Goal: Task Accomplishment & Management: Manage account settings

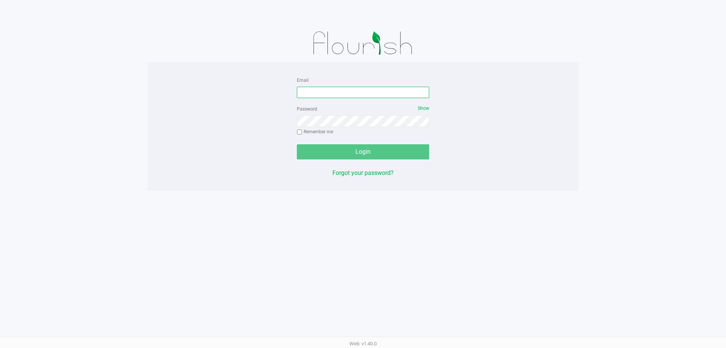
click at [308, 94] on input "Email" at bounding box center [363, 92] width 132 height 11
click at [335, 92] on input "TytooChill#2299" at bounding box center [363, 92] width 132 height 11
type input "[EMAIL_ADDRESS][DOMAIN_NAME]"
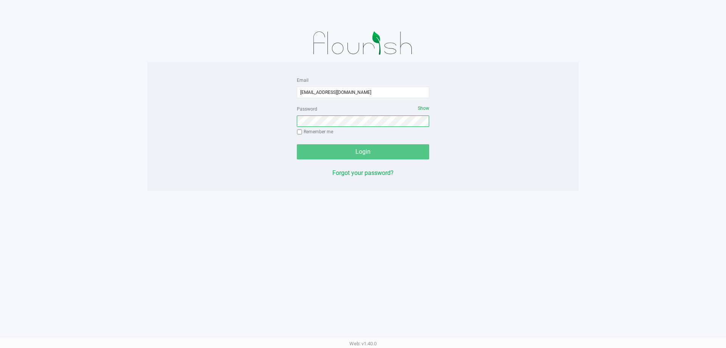
click at [297, 144] on button "Login" at bounding box center [363, 151] width 132 height 15
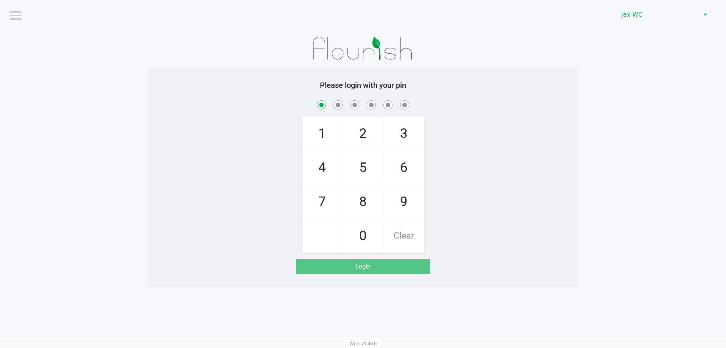
checkbox input "true"
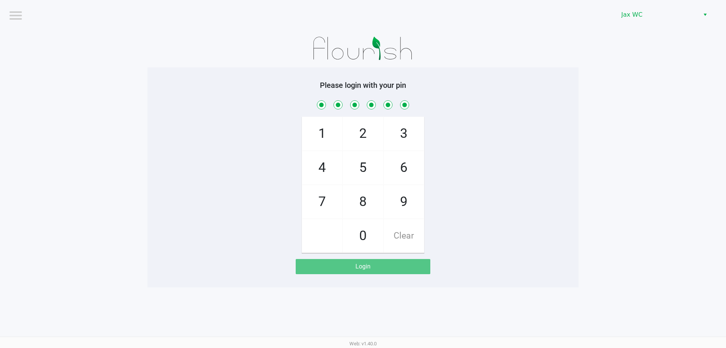
checkbox input "true"
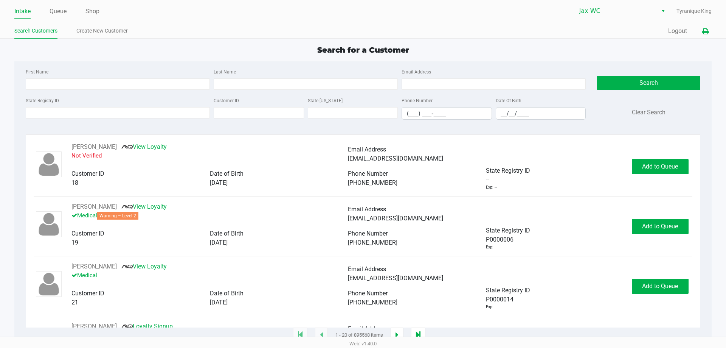
click at [708, 30] on icon at bounding box center [705, 31] width 6 height 5
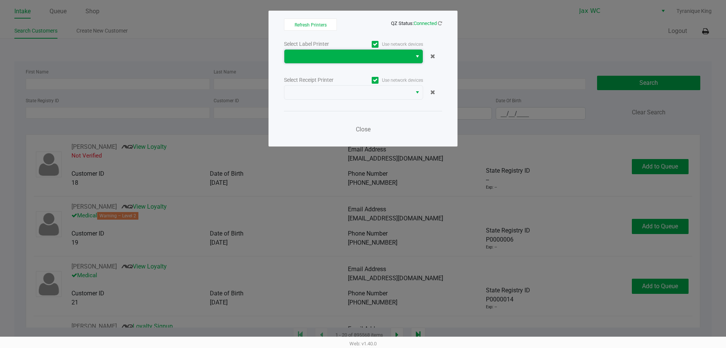
click at [375, 58] on span at bounding box center [348, 56] width 118 height 9
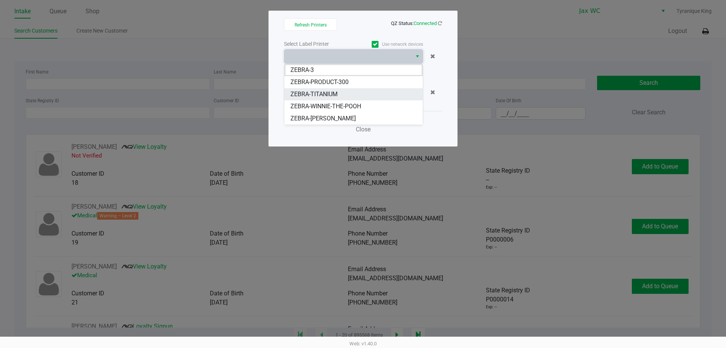
click at [332, 95] on span "ZEBRA-TITANIUM" at bounding box center [313, 94] width 47 height 9
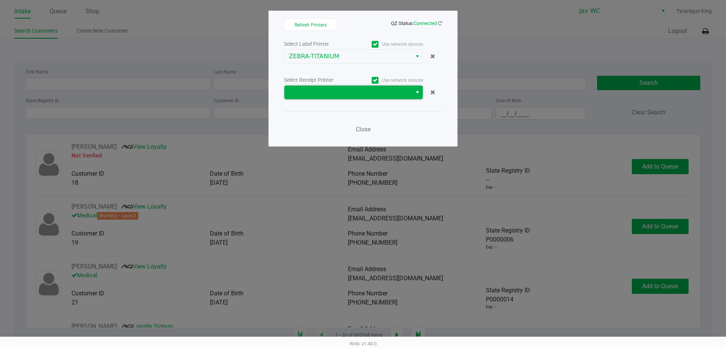
click at [336, 92] on span at bounding box center [348, 92] width 118 height 9
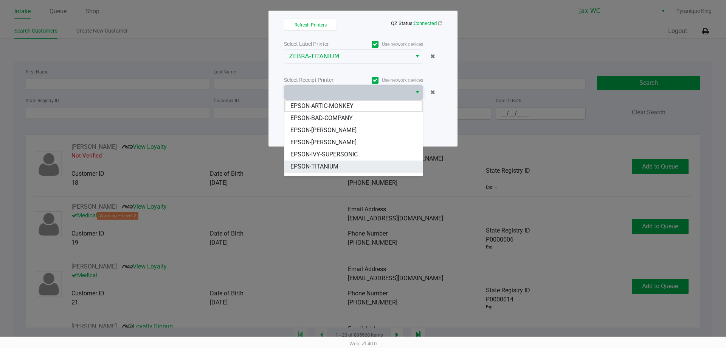
click at [335, 167] on span "EPSON-TITANIUM" at bounding box center [314, 166] width 48 height 9
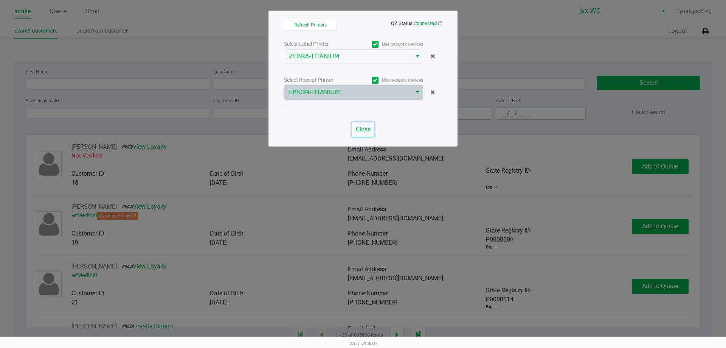
click at [365, 124] on button "Close" at bounding box center [363, 129] width 23 height 15
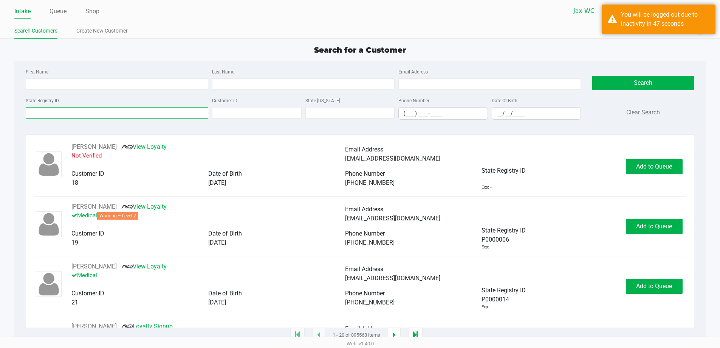
click at [140, 113] on input "State Registry ID" at bounding box center [117, 112] width 183 height 11
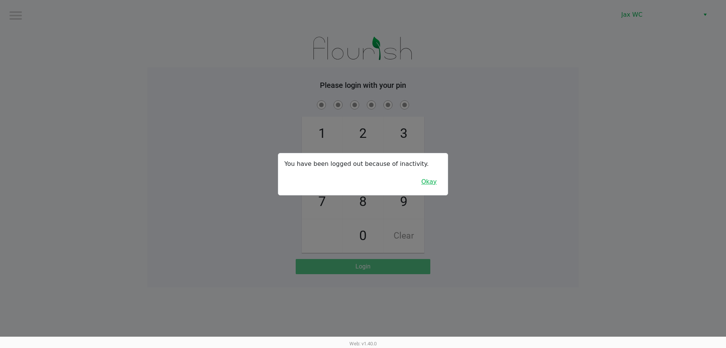
click at [439, 181] on button "Okay" at bounding box center [428, 181] width 25 height 14
checkbox input "true"
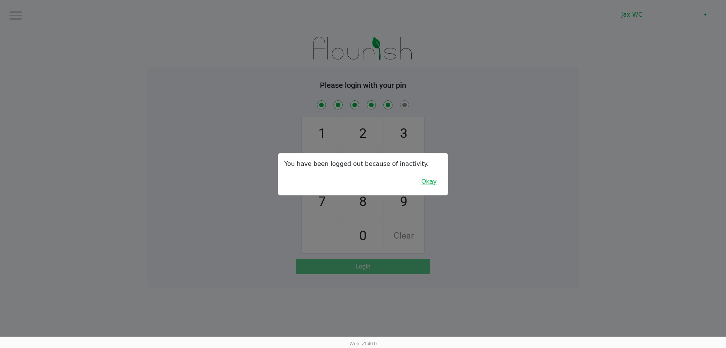
checkbox input "true"
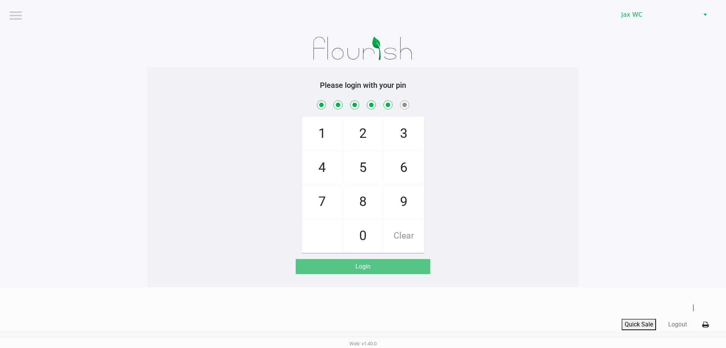
click at [508, 173] on div "1 4 7 2 5 8 0 3 6 9 Clear" at bounding box center [362, 176] width 431 height 154
click at [681, 324] on button "Logout" at bounding box center [677, 324] width 19 height 9
click at [580, 244] on app-pos-login-wrapper "Logout Jax WC Please login with your pin 1 4 7 2 5 8 0 3 6 9 Clear Login" at bounding box center [360, 143] width 720 height 287
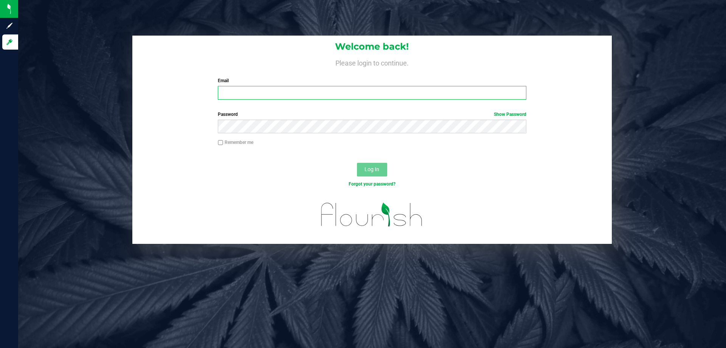
click at [264, 93] on input "Email" at bounding box center [372, 93] width 308 height 14
type input "[EMAIL_ADDRESS][DOMAIN_NAME]"
click at [357, 163] on button "Log In" at bounding box center [372, 170] width 30 height 14
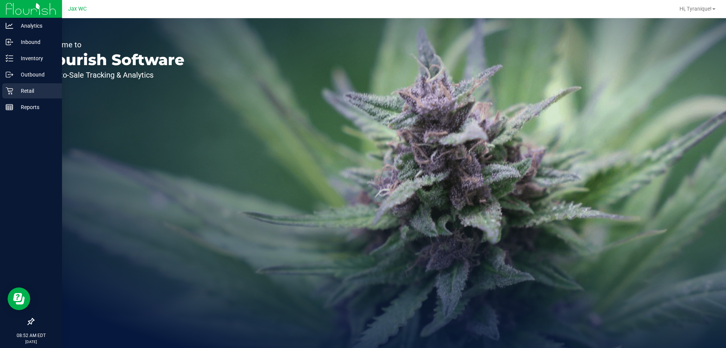
click at [14, 91] on p "Retail" at bounding box center [35, 90] width 45 height 9
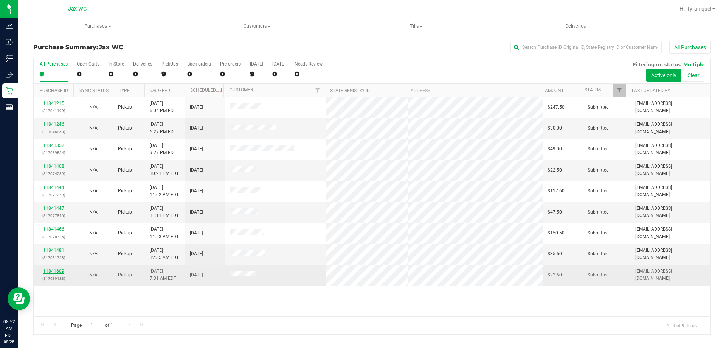
click at [56, 270] on link "11841609" at bounding box center [53, 270] width 21 height 5
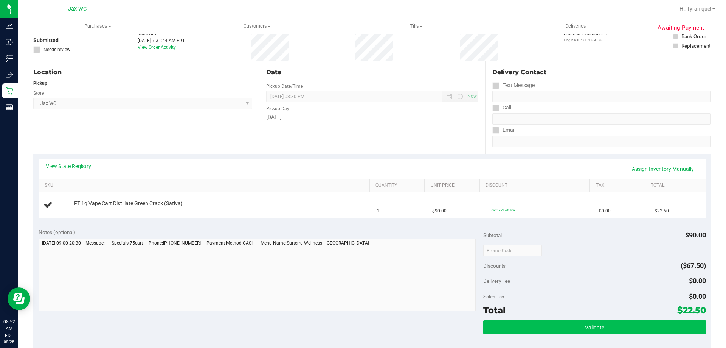
scroll to position [113, 0]
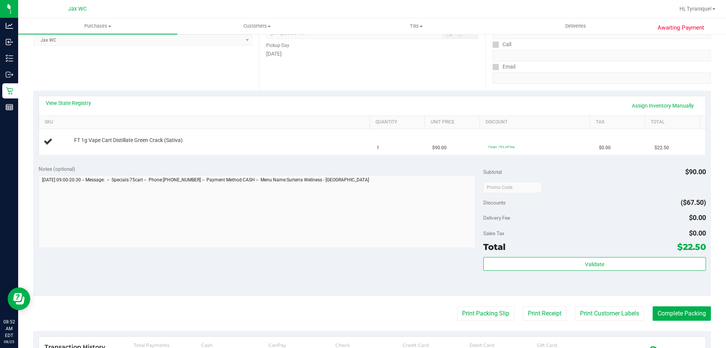
click at [484, 322] on purchase-details "Back Edit Purchase Cancel Purchase View Profile # 11841609 BioTrack ID: - Submi…" at bounding box center [372, 199] width 678 height 545
click at [483, 316] on button "Print Packing Slip" at bounding box center [485, 313] width 57 height 14
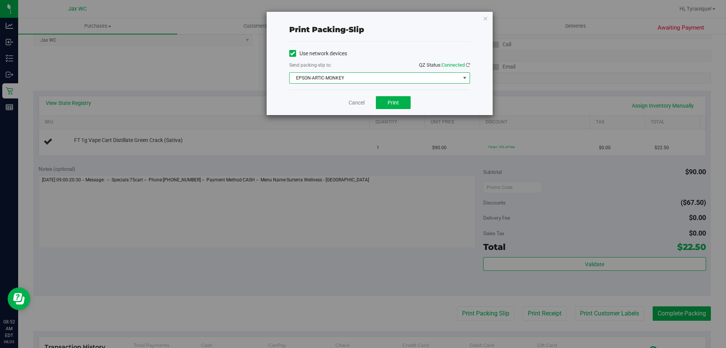
click at [354, 82] on span "EPSON-ARTIC-MONKEY" at bounding box center [375, 78] width 171 height 11
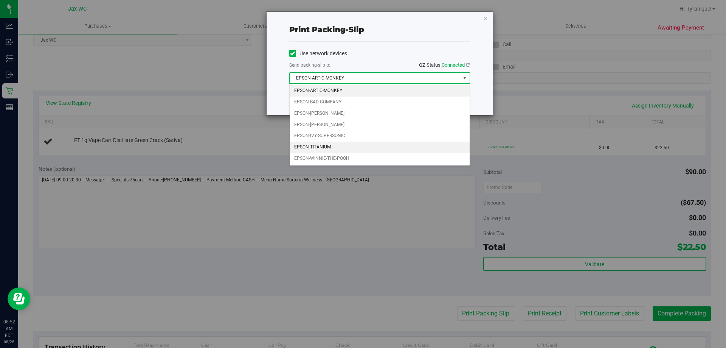
click at [339, 148] on li "EPSON-TITANIUM" at bounding box center [380, 146] width 180 height 11
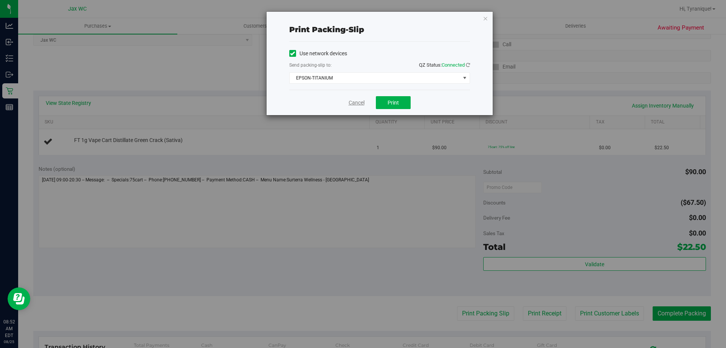
click at [361, 101] on link "Cancel" at bounding box center [357, 103] width 16 height 8
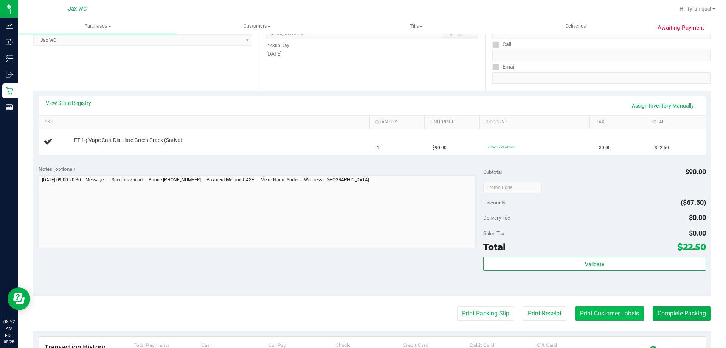
click at [599, 312] on button "Print Customer Labels" at bounding box center [609, 313] width 69 height 14
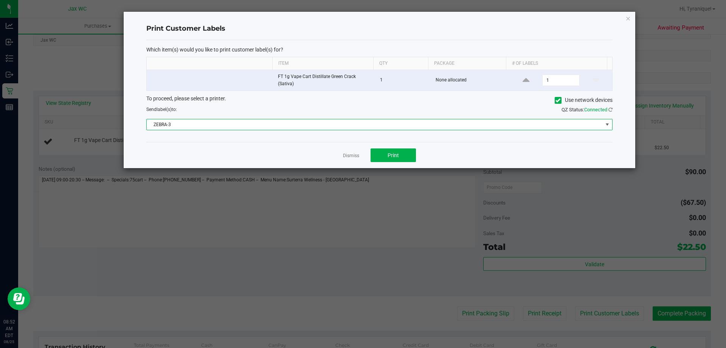
click at [279, 120] on span "ZEBRA-3" at bounding box center [375, 124] width 456 height 11
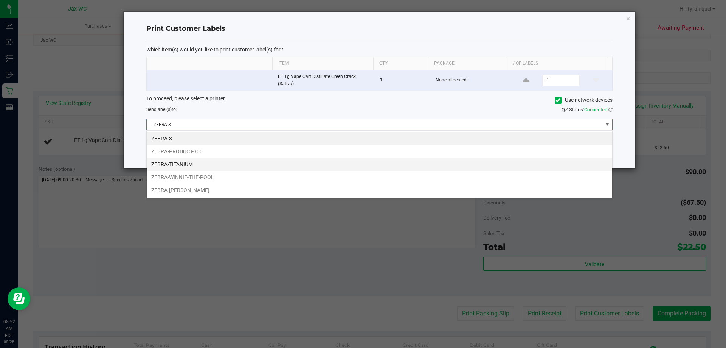
scroll to position [11, 466]
click at [213, 164] on li "ZEBRA-TITANIUM" at bounding box center [380, 164] width 466 height 13
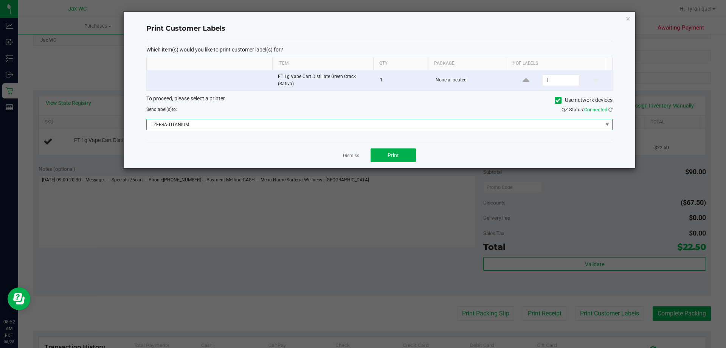
click at [357, 159] on app-cancel-button "Dismiss" at bounding box center [351, 155] width 16 height 8
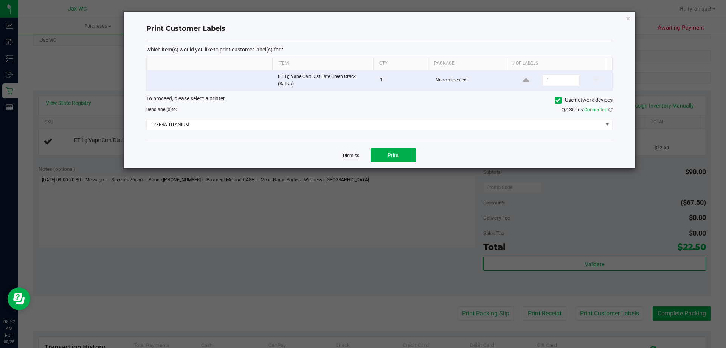
click at [352, 155] on link "Dismiss" at bounding box center [351, 155] width 16 height 6
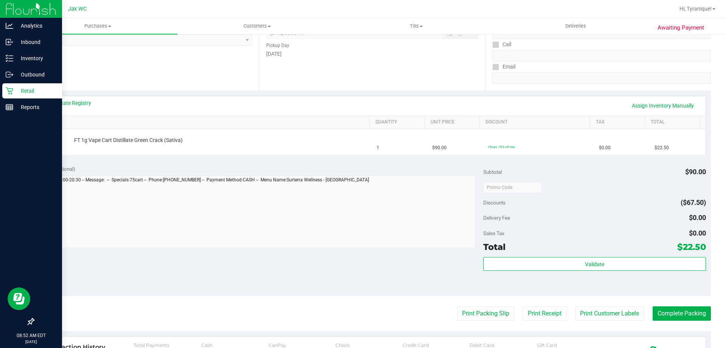
click at [11, 90] on icon at bounding box center [10, 91] width 8 height 8
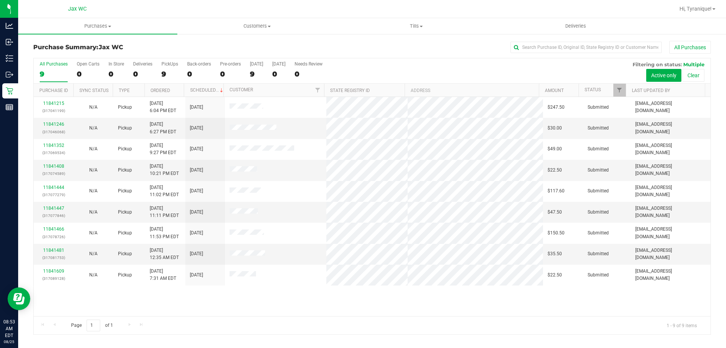
click at [334, 290] on div "11841215 (317041199) N/A Pickup 8/24/2025 6:04 PM EDT 8/25/2025 $247.50 Submitt…" at bounding box center [372, 206] width 677 height 219
click at [359, 316] on div "Page 1 of 1 1 - 9 of 9 items" at bounding box center [372, 325] width 677 height 18
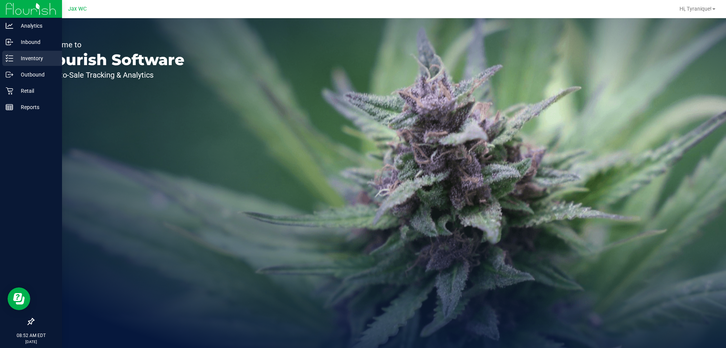
click at [17, 61] on p "Inventory" at bounding box center [35, 58] width 45 height 9
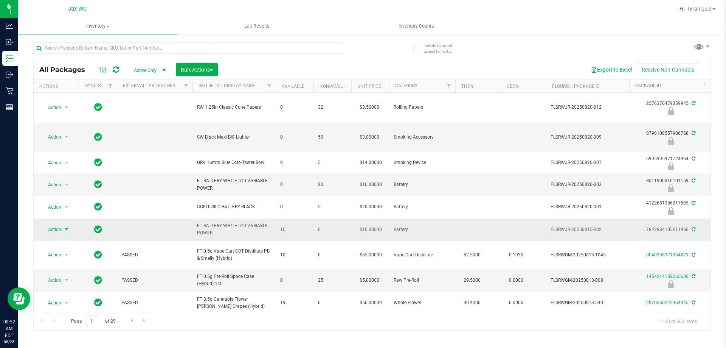
click at [52, 228] on span "Action" at bounding box center [51, 229] width 20 height 11
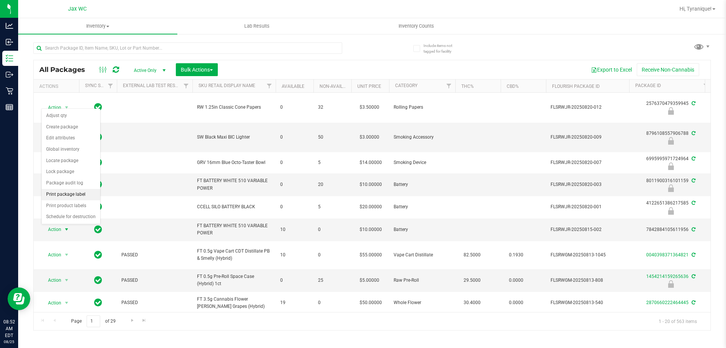
click at [69, 195] on li "Print package label" at bounding box center [71, 194] width 59 height 11
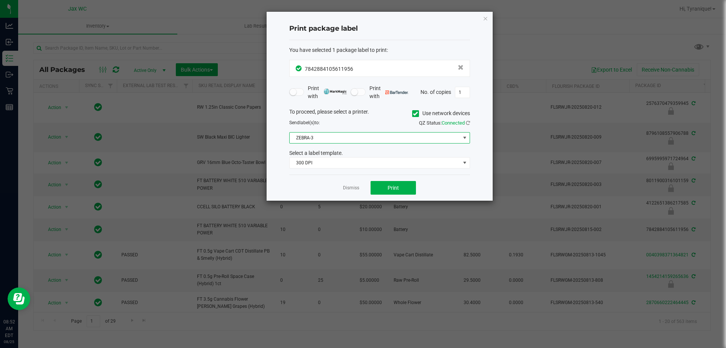
click at [367, 135] on span "ZEBRA-3" at bounding box center [375, 137] width 171 height 11
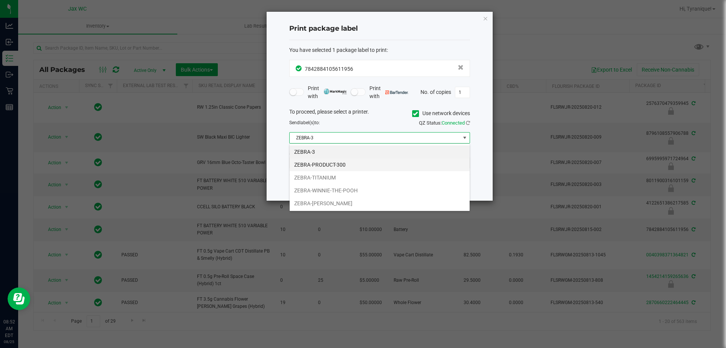
scroll to position [11, 181]
click at [335, 177] on li "ZEBRA-TITANIUM" at bounding box center [380, 177] width 180 height 13
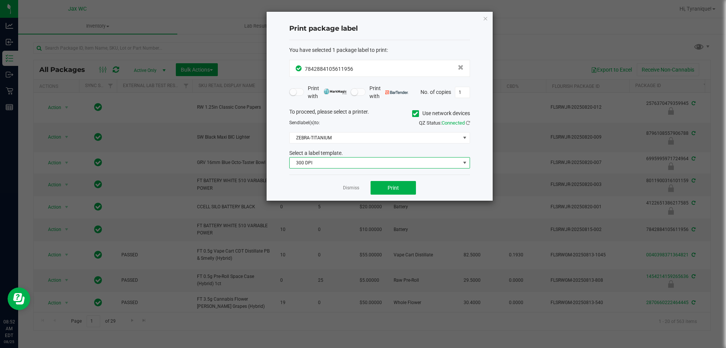
click at [339, 160] on span "300 DPI" at bounding box center [375, 162] width 171 height 11
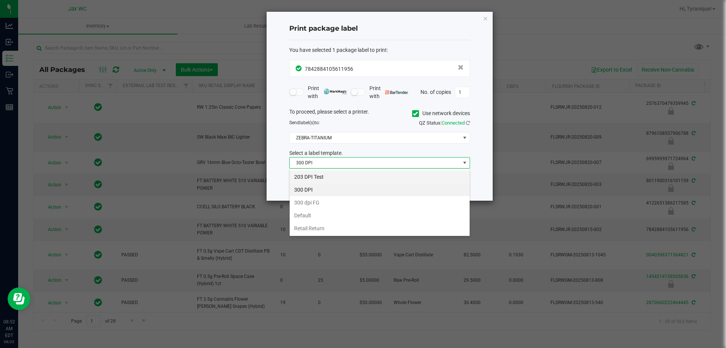
click at [338, 175] on li "203 DPI Test" at bounding box center [380, 176] width 180 height 13
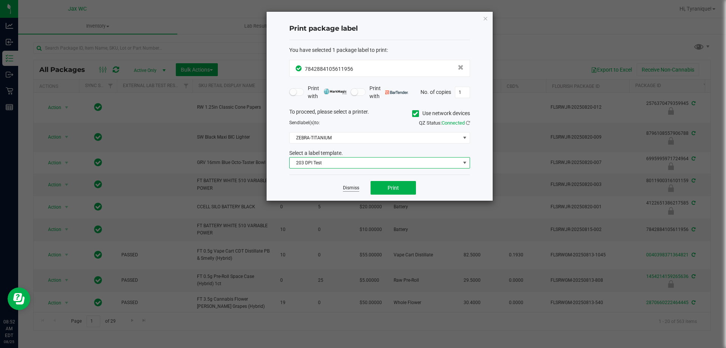
click at [347, 187] on link "Dismiss" at bounding box center [351, 188] width 16 height 6
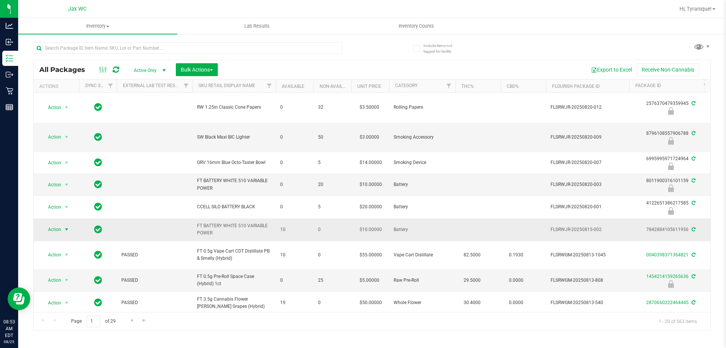
click at [63, 228] on span "select" at bounding box center [66, 229] width 9 height 11
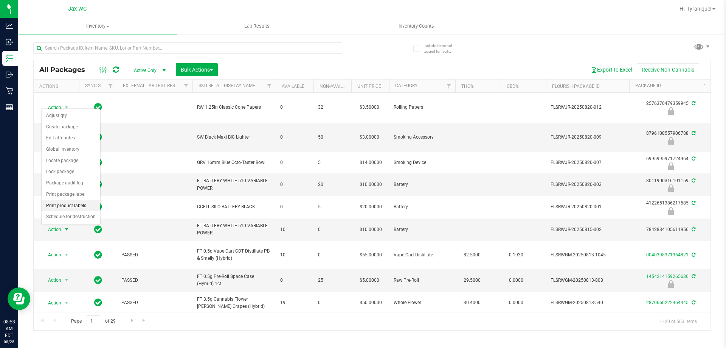
click at [81, 205] on li "Print product labels" at bounding box center [71, 205] width 59 height 11
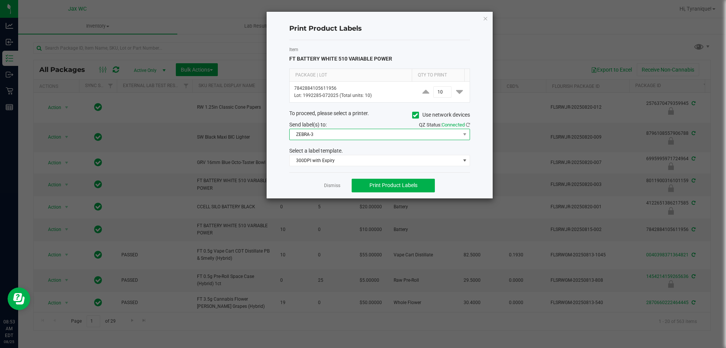
click at [359, 137] on span "ZEBRA-3" at bounding box center [375, 134] width 171 height 11
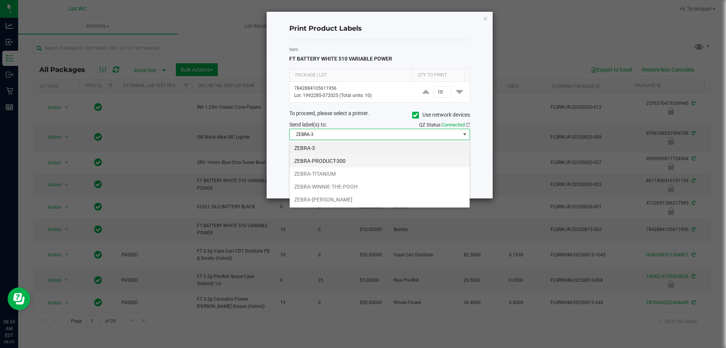
click at [343, 161] on li "ZEBRA-PRODUCT-300" at bounding box center [380, 160] width 180 height 13
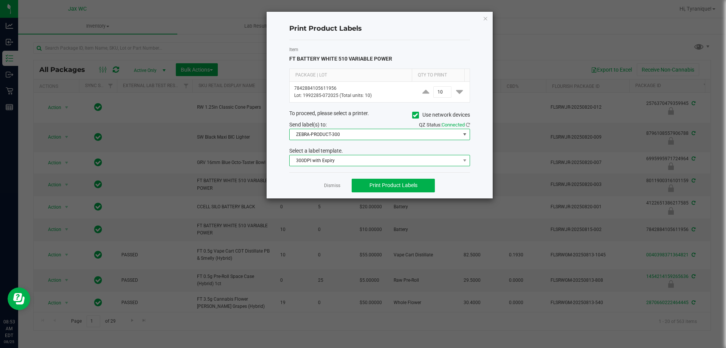
click at [342, 164] on span "300DPI with Expiry" at bounding box center [375, 160] width 171 height 11
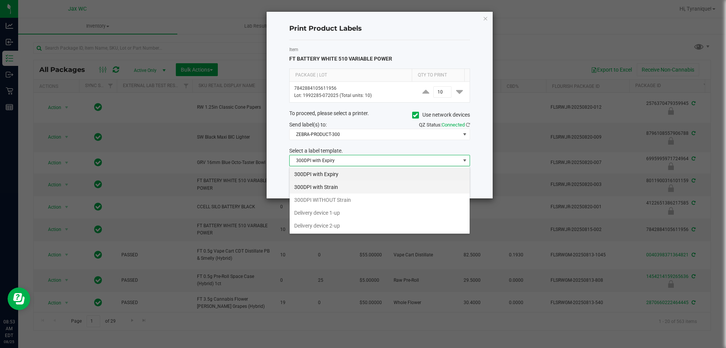
click at [338, 186] on li "300DPI with Strain" at bounding box center [380, 186] width 180 height 13
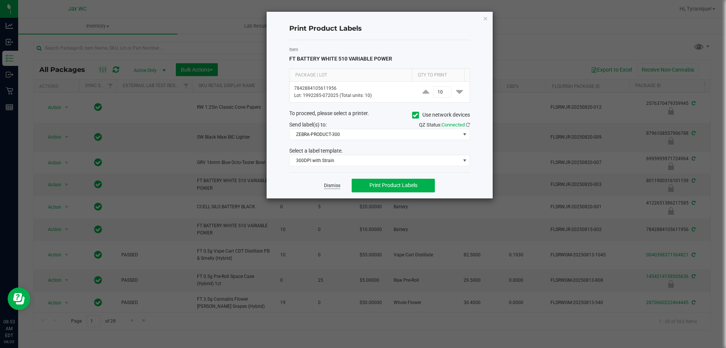
click at [337, 185] on link "Dismiss" at bounding box center [332, 185] width 16 height 6
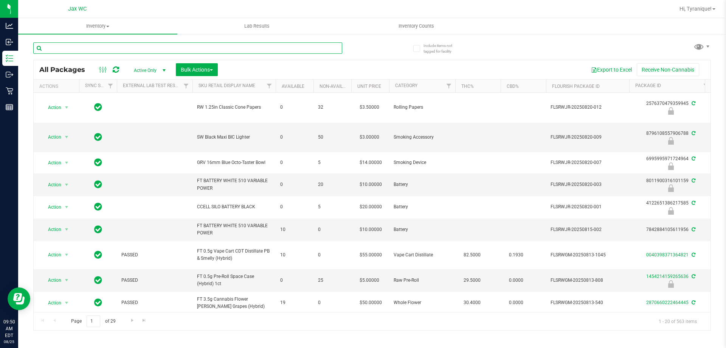
click at [272, 47] on input "text" at bounding box center [187, 47] width 309 height 11
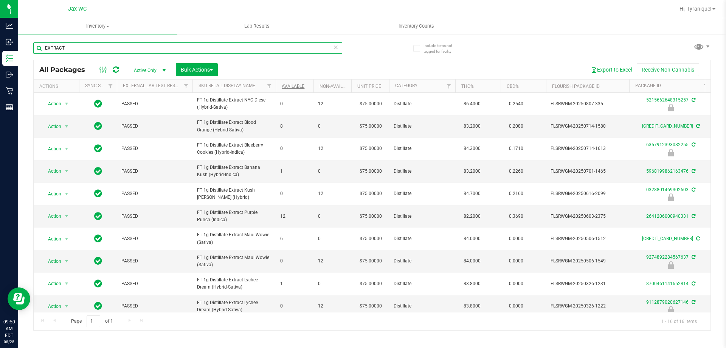
type input "EXTRACT"
click at [296, 88] on link "Available" at bounding box center [293, 86] width 23 height 5
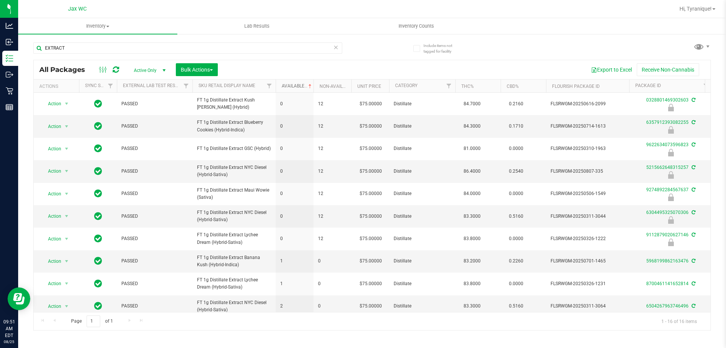
click at [294, 88] on link "Available" at bounding box center [297, 85] width 31 height 5
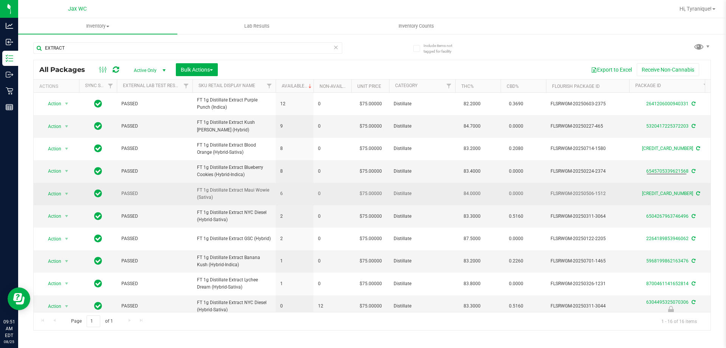
drag, startPoint x: 663, startPoint y: 193, endPoint x: 646, endPoint y: 196, distance: 17.4
click at [646, 196] on div "3652672874905632" at bounding box center [670, 193] width 85 height 7
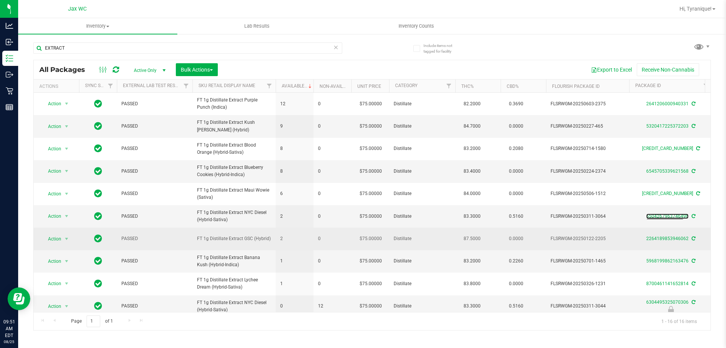
scroll to position [38, 0]
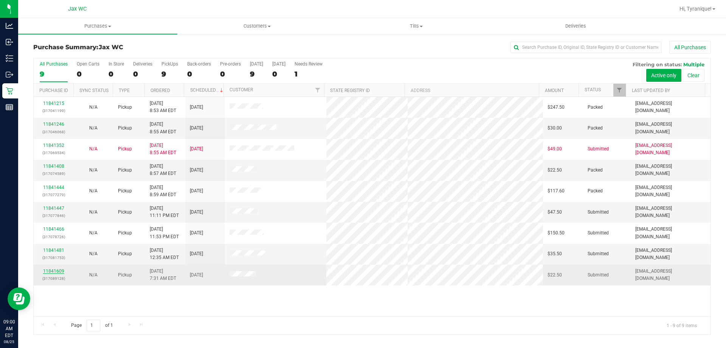
click at [59, 270] on link "11841609" at bounding box center [53, 270] width 21 height 5
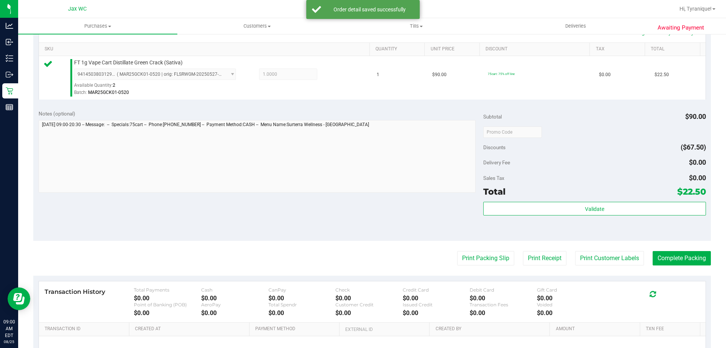
scroll to position [189, 0]
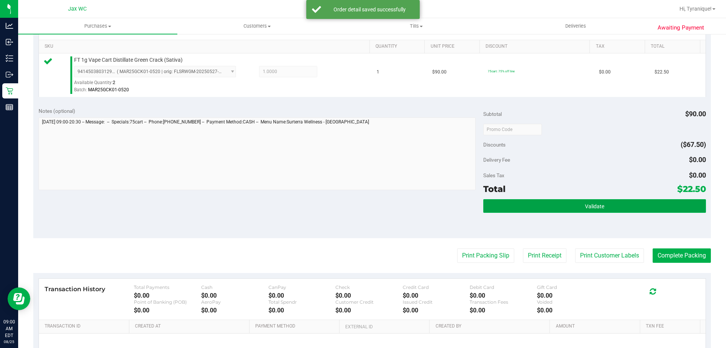
click at [575, 203] on button "Validate" at bounding box center [594, 206] width 222 height 14
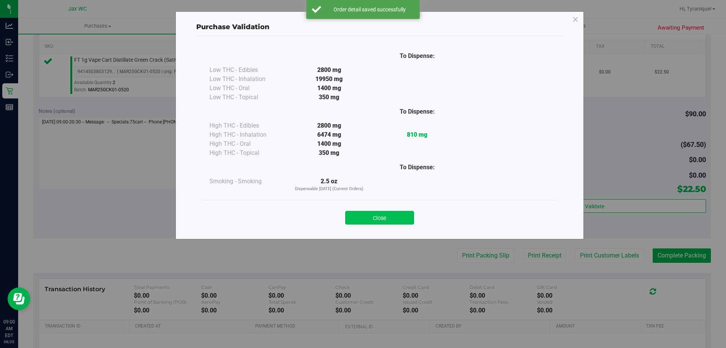
click at [369, 212] on button "Close" at bounding box center [379, 218] width 69 height 14
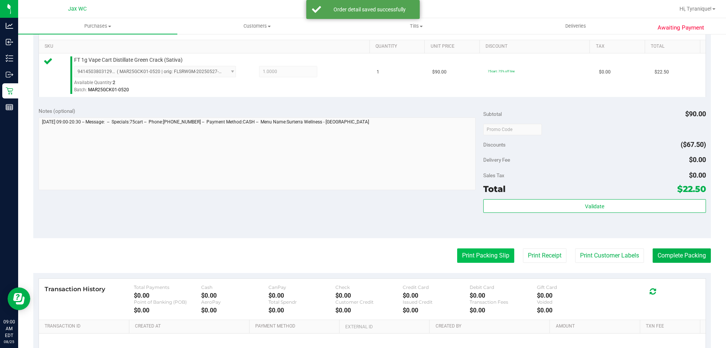
click at [484, 257] on button "Print Packing Slip" at bounding box center [485, 255] width 57 height 14
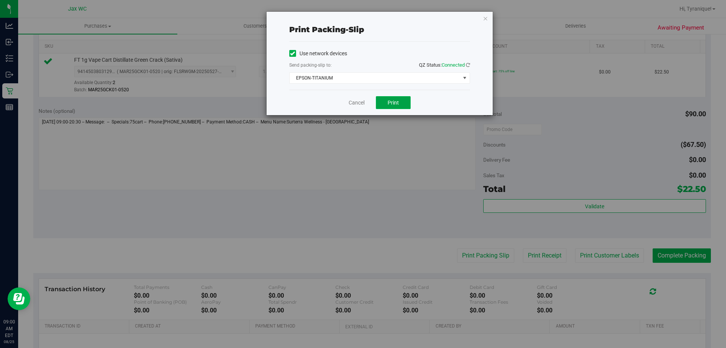
click at [384, 103] on button "Print" at bounding box center [393, 102] width 35 height 13
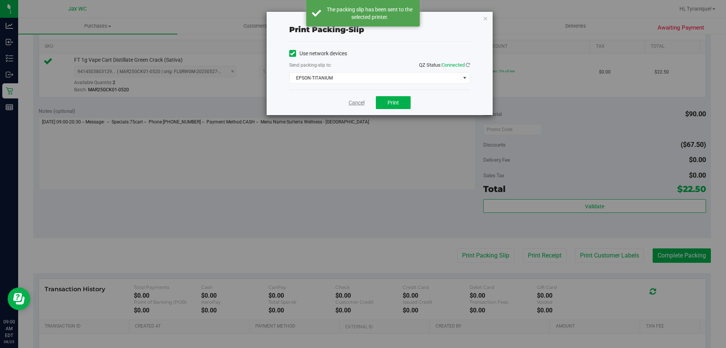
click at [355, 103] on link "Cancel" at bounding box center [357, 103] width 16 height 8
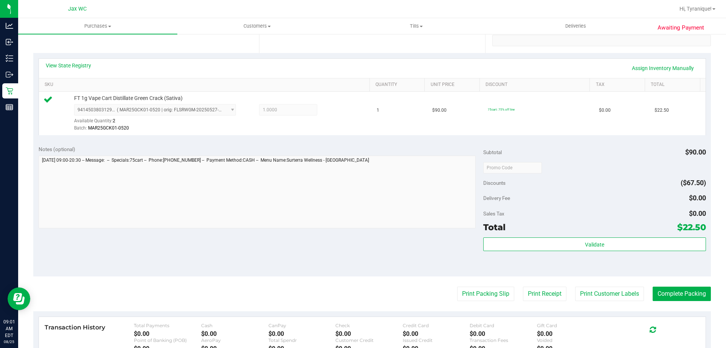
scroll to position [151, 0]
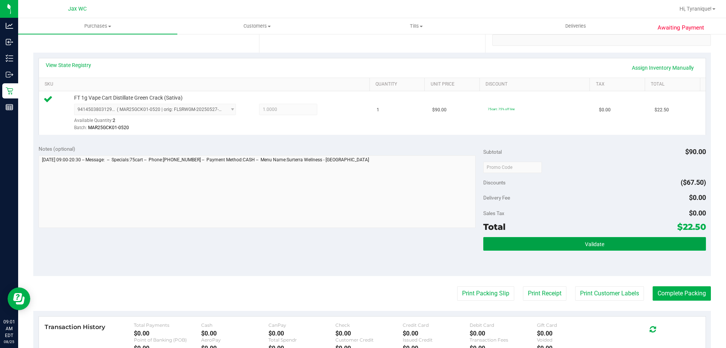
click at [644, 237] on button "Validate" at bounding box center [594, 244] width 222 height 14
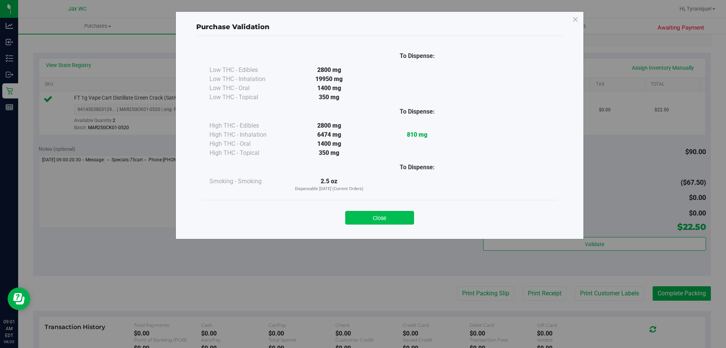
click at [411, 220] on button "Close" at bounding box center [379, 218] width 69 height 14
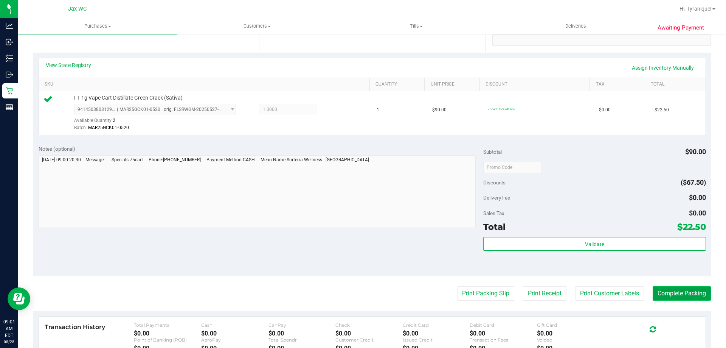
click at [655, 296] on button "Complete Packing" at bounding box center [682, 293] width 58 height 14
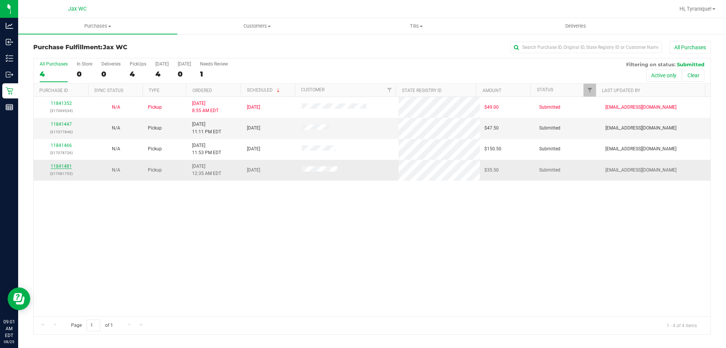
click at [59, 167] on link "11841481" at bounding box center [61, 165] width 21 height 5
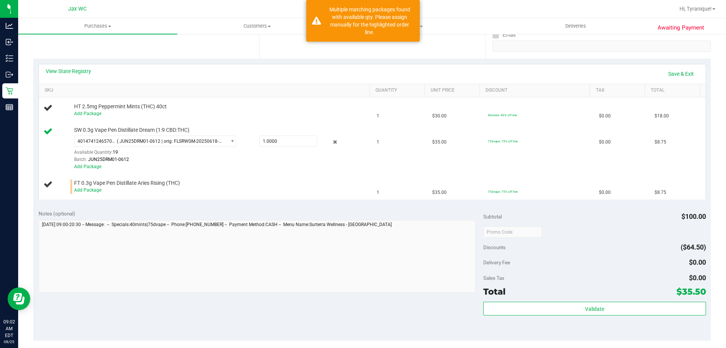
scroll to position [151, 0]
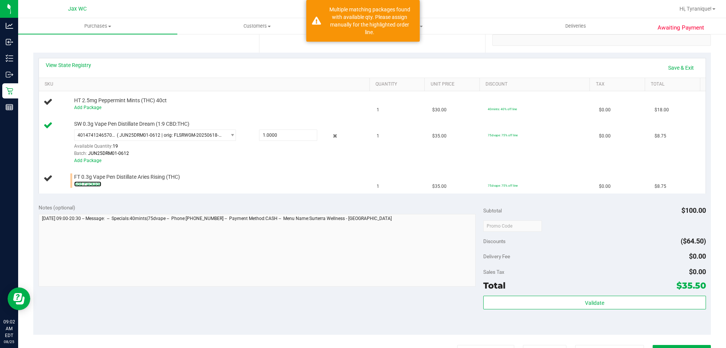
drag, startPoint x: 78, startPoint y: 184, endPoint x: 86, endPoint y: 193, distance: 12.0
click at [77, 184] on link "Add Package" at bounding box center [87, 183] width 27 height 5
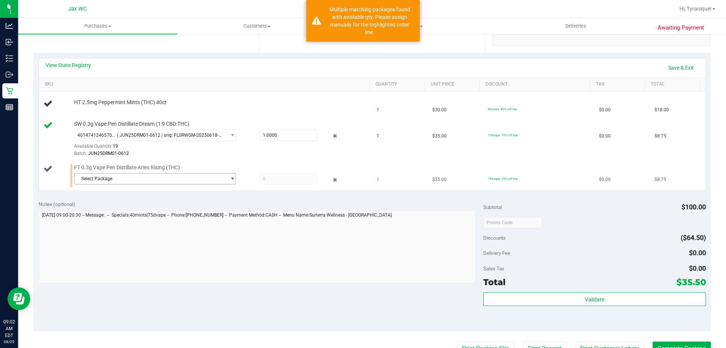
click at [112, 182] on span "Select Package" at bounding box center [150, 178] width 152 height 11
click at [121, 214] on li "2848673387201160 ( MAY25ARR02-0529 | orig: FLSRWGM-20250604-800 )" at bounding box center [153, 210] width 158 height 11
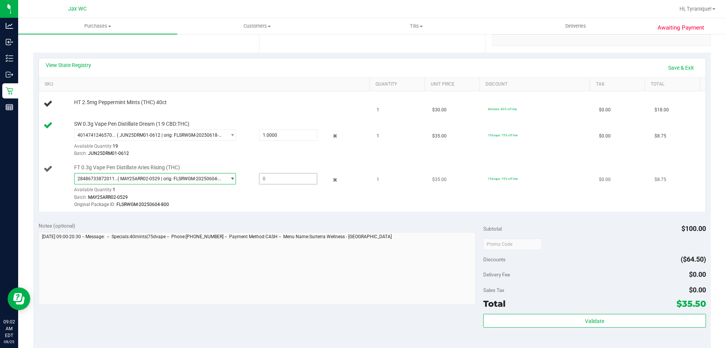
click at [285, 178] on span at bounding box center [288, 178] width 58 height 11
type input "1"
type input "1.0000"
click at [668, 63] on link "Save & Exit" at bounding box center [681, 67] width 36 height 13
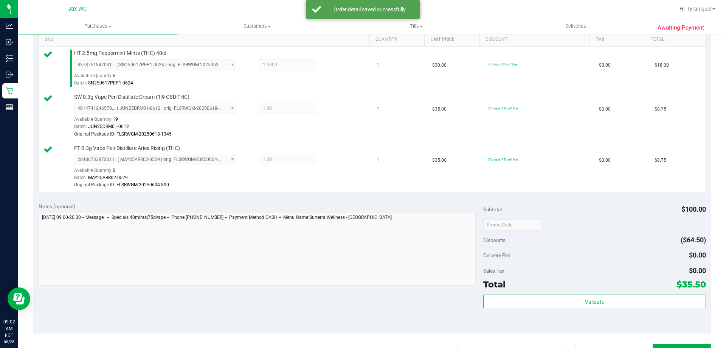
scroll to position [227, 0]
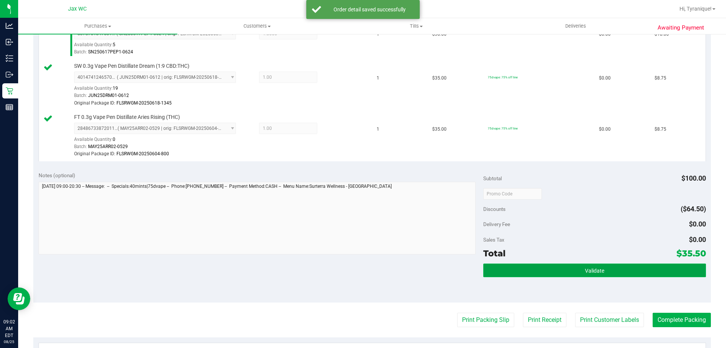
click at [590, 266] on button "Validate" at bounding box center [594, 270] width 222 height 14
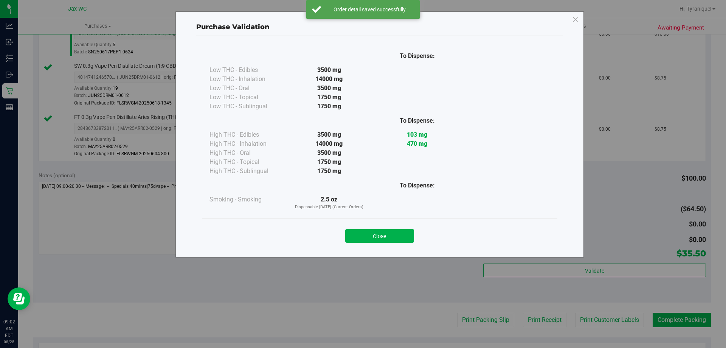
click at [395, 248] on div "Close" at bounding box center [379, 233] width 355 height 31
click at [394, 239] on button "Close" at bounding box center [379, 236] width 69 height 14
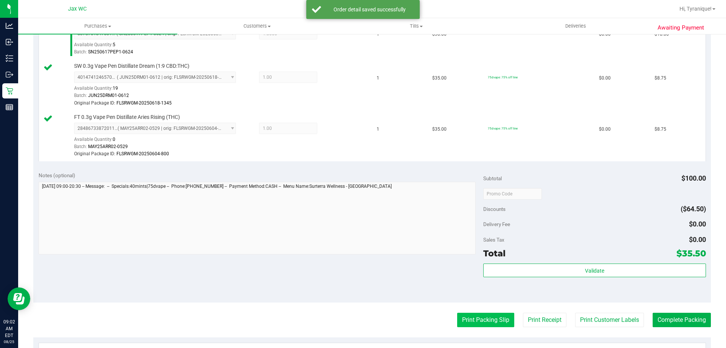
click at [476, 316] on button "Print Packing Slip" at bounding box center [485, 319] width 57 height 14
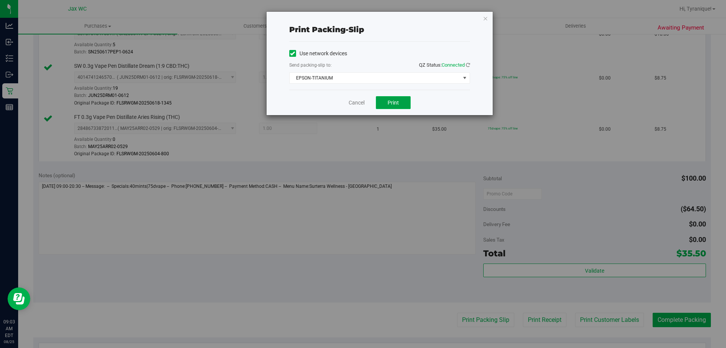
click at [393, 99] on span "Print" at bounding box center [393, 102] width 11 height 6
click at [357, 100] on link "Cancel" at bounding box center [357, 103] width 16 height 8
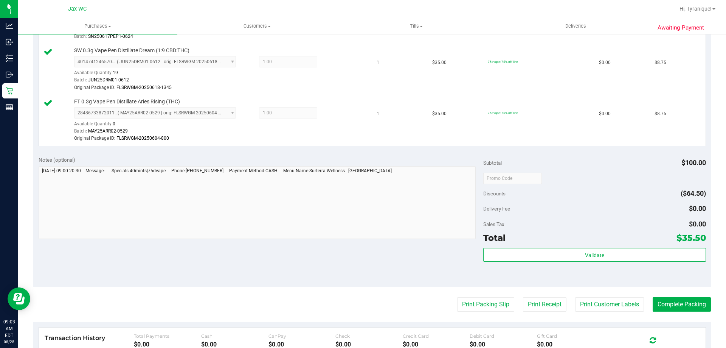
scroll to position [303, 0]
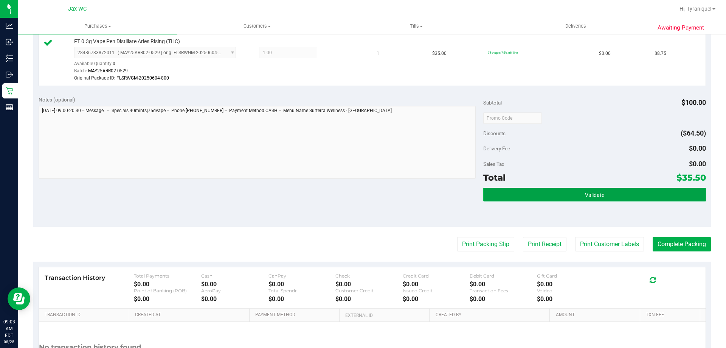
click at [593, 194] on span "Validate" at bounding box center [594, 195] width 19 height 6
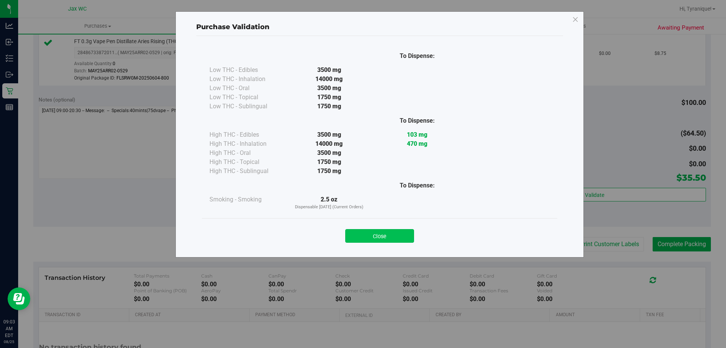
drag, startPoint x: 368, startPoint y: 217, endPoint x: 388, endPoint y: 230, distance: 23.7
click at [372, 219] on div "To Dispense: Low THC - Edibles 3500 mg" at bounding box center [379, 143] width 367 height 214
click at [389, 232] on button "Close" at bounding box center [379, 236] width 69 height 14
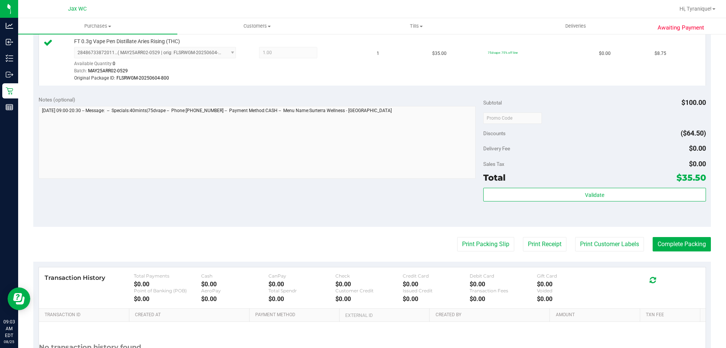
click at [665, 235] on purchase-details "Back Edit Purchase Cancel Purchase View Profile # 11841481 BioTrack ID: - Submi…" at bounding box center [372, 70] width 678 height 664
click at [666, 239] on button "Complete Packing" at bounding box center [682, 244] width 58 height 14
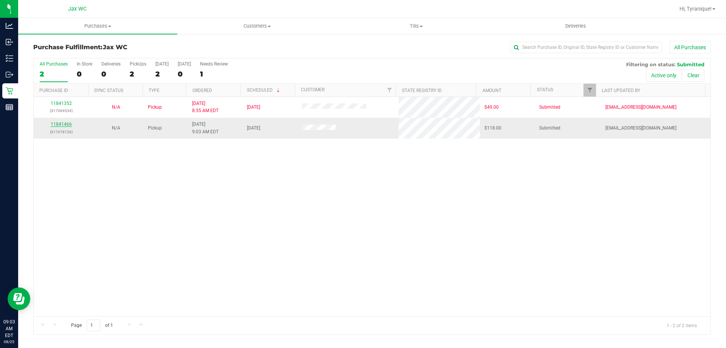
click at [54, 123] on link "11841466" at bounding box center [61, 123] width 21 height 5
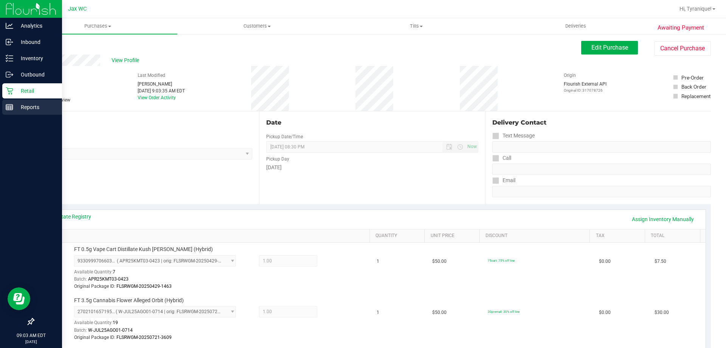
scroll to position [76, 0]
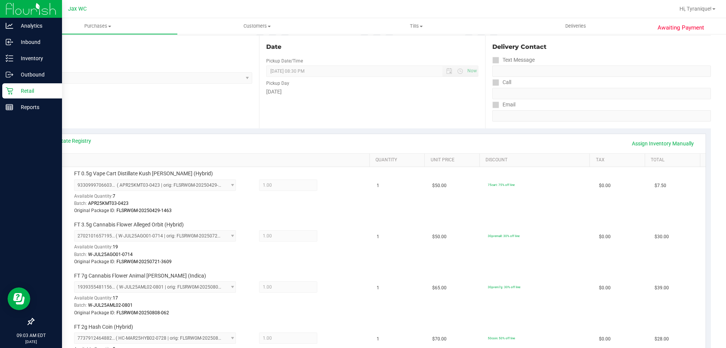
click at [5, 94] on div "Retail" at bounding box center [32, 90] width 60 height 15
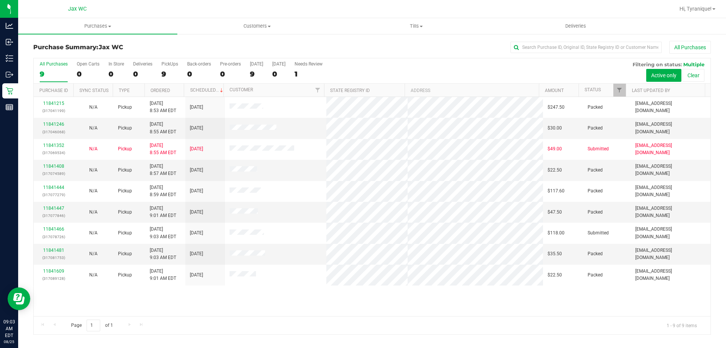
click at [299, 317] on div "Page 1 of 1 1 - 9 of 9 items" at bounding box center [372, 325] width 677 height 18
click at [475, 329] on div "Page 1 of 1 1 - 9 of 9 items" at bounding box center [372, 325] width 677 height 18
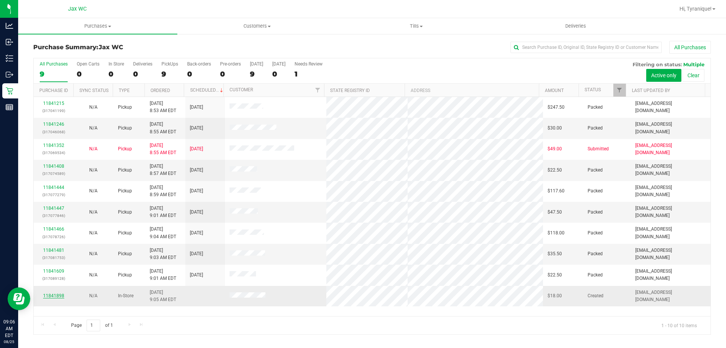
click at [51, 297] on link "11841898" at bounding box center [53, 295] width 21 height 5
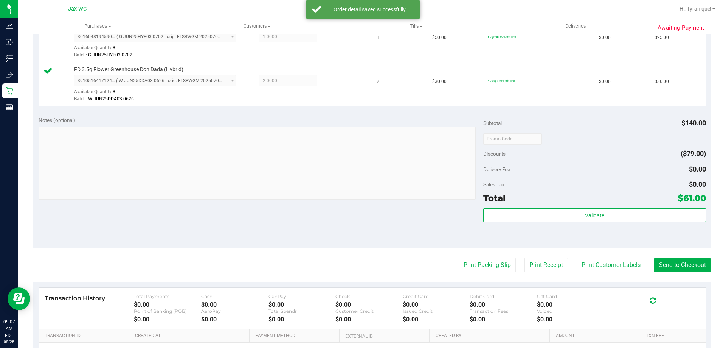
scroll to position [340, 0]
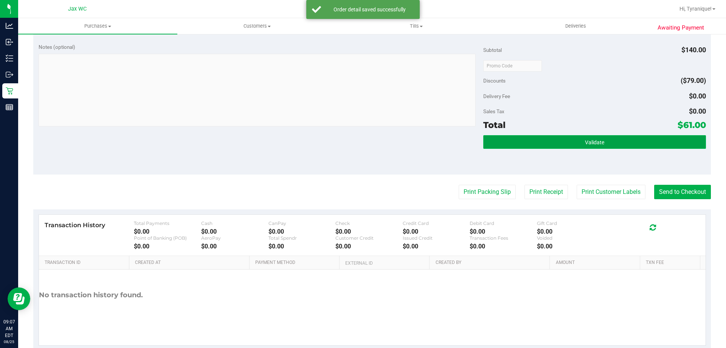
click at [642, 146] on button "Validate" at bounding box center [594, 142] width 222 height 14
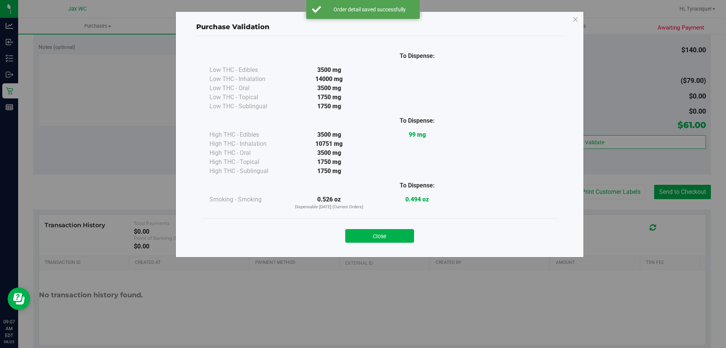
click at [607, 210] on div "Purchase Validation To Dispense: Low THC - Edibles 3500 mg" at bounding box center [366, 174] width 732 height 348
click at [392, 232] on button "Close" at bounding box center [379, 236] width 69 height 14
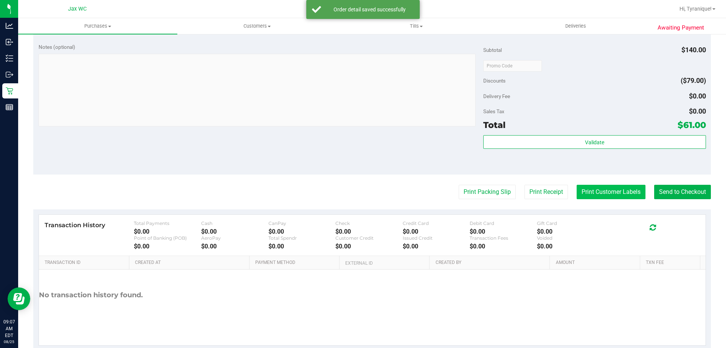
click at [590, 189] on button "Print Customer Labels" at bounding box center [611, 192] width 69 height 14
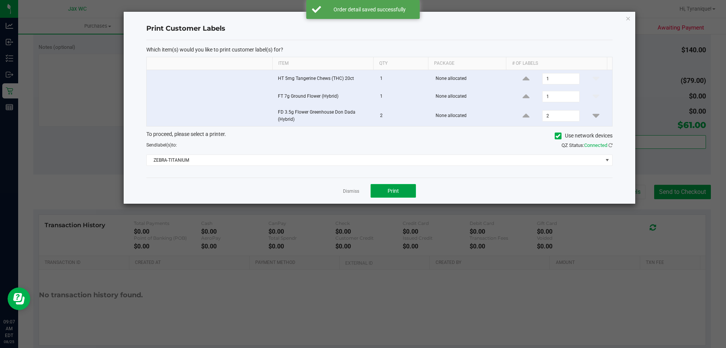
click at [394, 189] on span "Print" at bounding box center [393, 191] width 11 height 6
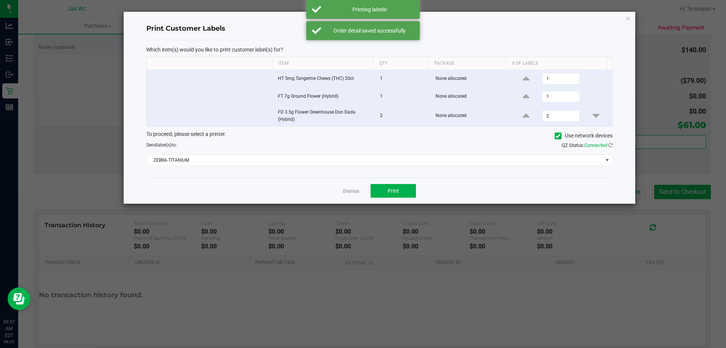
click at [352, 187] on app-cancel-button "Dismiss" at bounding box center [351, 191] width 16 height 8
click at [352, 191] on link "Dismiss" at bounding box center [351, 191] width 16 height 6
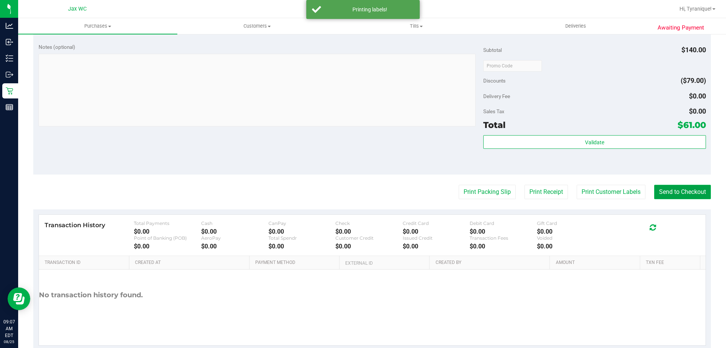
click at [667, 191] on button "Send to Checkout" at bounding box center [682, 192] width 57 height 14
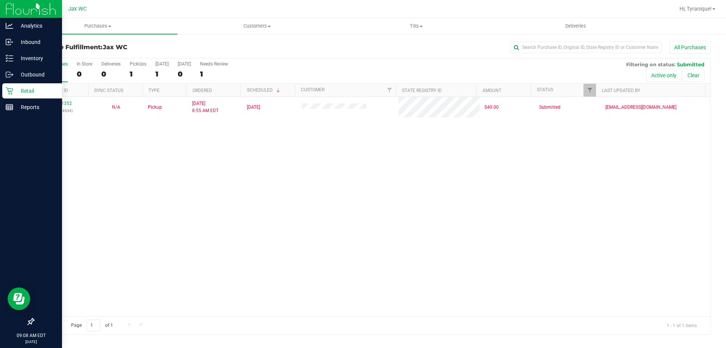
click at [29, 90] on p "Retail" at bounding box center [35, 90] width 45 height 9
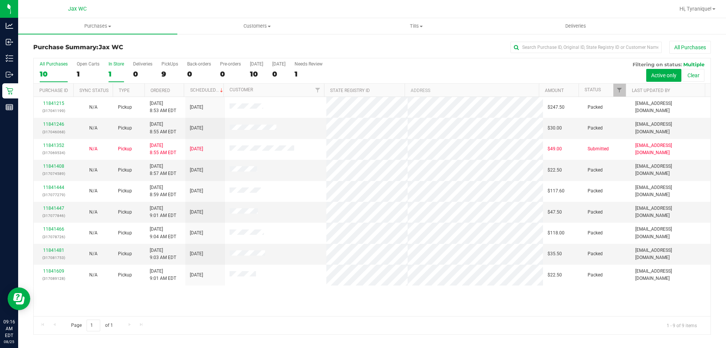
click at [116, 67] on label "In Store 1" at bounding box center [117, 71] width 16 height 21
click at [0, 0] on input "In Store 1" at bounding box center [0, 0] width 0 height 0
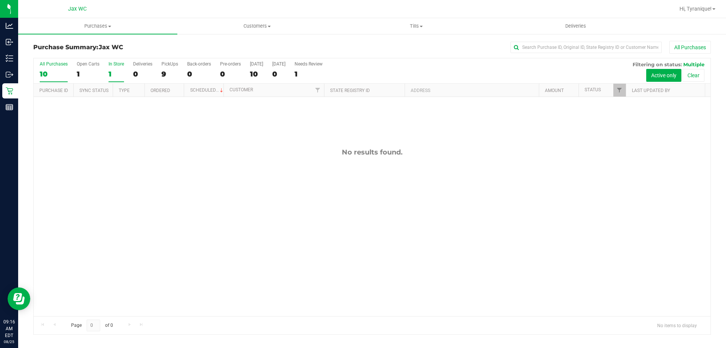
click at [62, 70] on div "10" at bounding box center [54, 74] width 28 height 9
click at [0, 0] on input "All Purchases 10" at bounding box center [0, 0] width 0 height 0
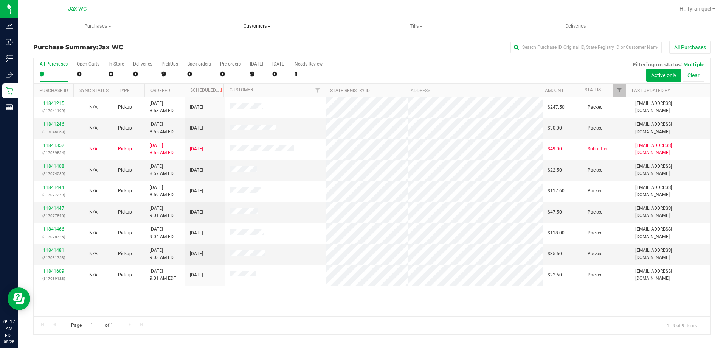
click at [250, 26] on span "Customers" at bounding box center [257, 26] width 158 height 7
click at [245, 44] on li "All customers" at bounding box center [256, 45] width 159 height 9
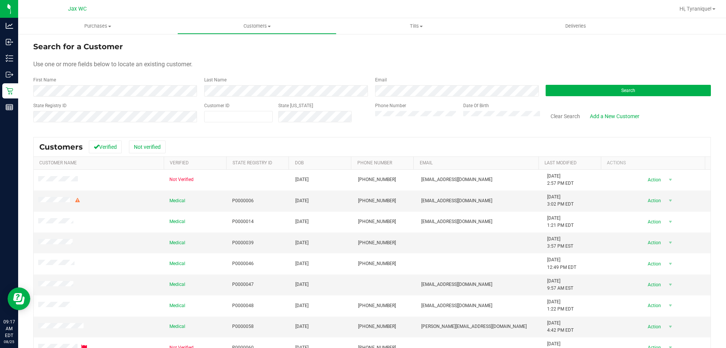
click at [405, 64] on div "Use one or more fields below to locate an existing customer." at bounding box center [372, 64] width 678 height 9
click at [80, 71] on form "Search for a Customer Use one or more fields below to locate an existing custom…" at bounding box center [372, 85] width 678 height 88
click at [101, 97] on form "Search for a Customer Use one or more fields below to locate an existing custom…" at bounding box center [372, 85] width 678 height 88
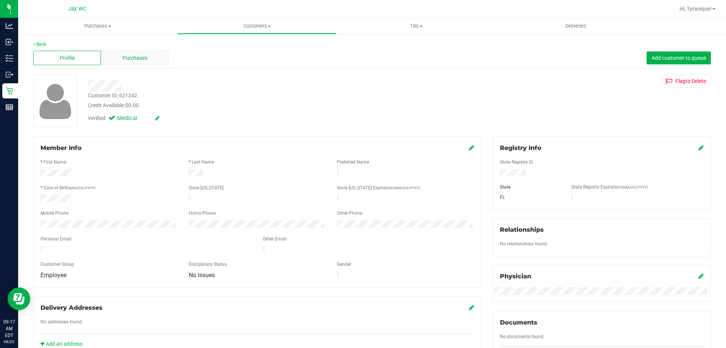
click at [155, 52] on div "Purchases" at bounding box center [135, 58] width 68 height 14
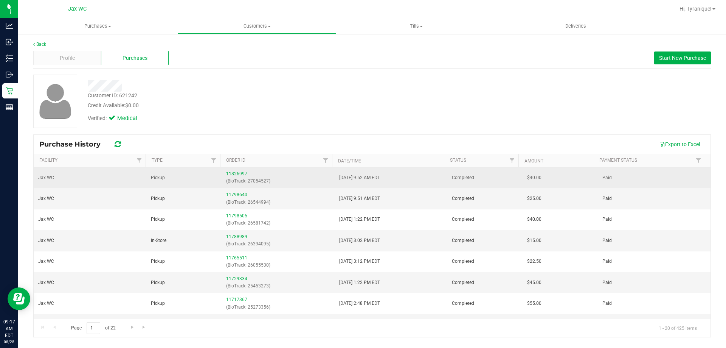
click at [230, 170] on div "11826997 (BioTrack: 27054527)" at bounding box center [278, 177] width 104 height 14
click at [234, 172] on link "11826997" at bounding box center [236, 173] width 21 height 5
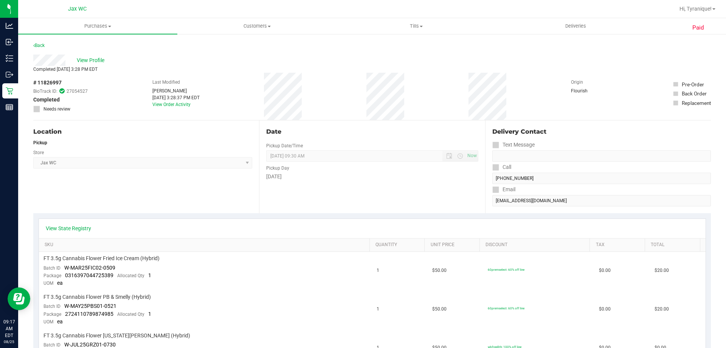
click at [81, 221] on div "View State Registry" at bounding box center [372, 228] width 667 height 19
click at [80, 228] on link "View State Registry" at bounding box center [68, 228] width 45 height 8
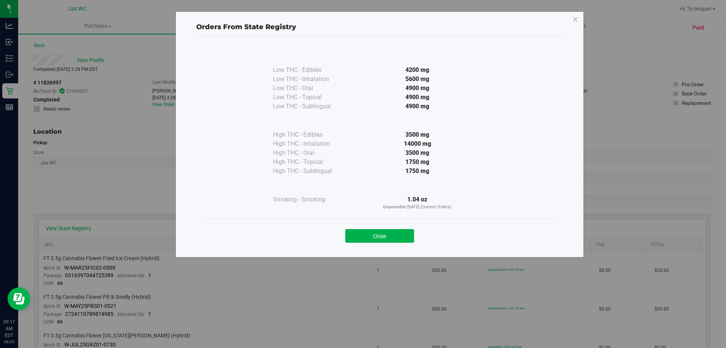
click at [405, 231] on button "Close" at bounding box center [379, 236] width 69 height 14
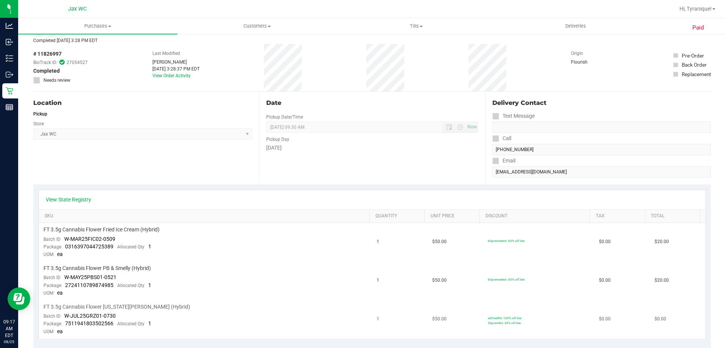
scroll to position [113, 0]
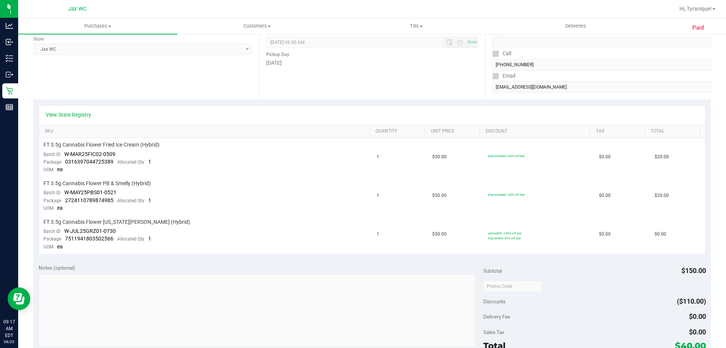
click at [172, 102] on div "View State Registry SKU Quantity Unit Price Discount Tax Total FT 3.5g Cannabis…" at bounding box center [372, 178] width 678 height 159
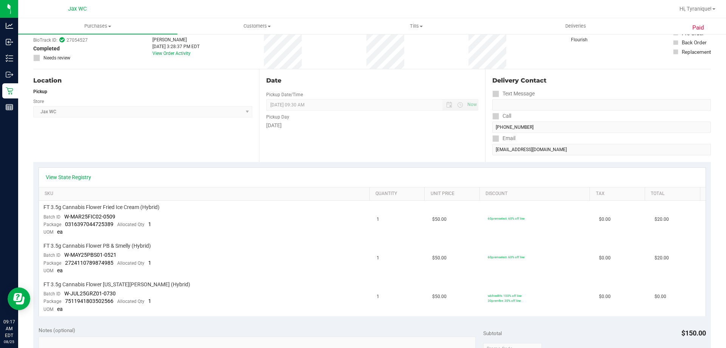
scroll to position [38, 0]
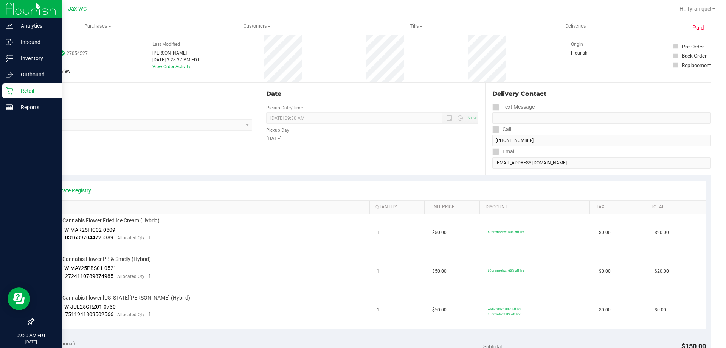
click at [28, 90] on p "Retail" at bounding box center [35, 90] width 45 height 9
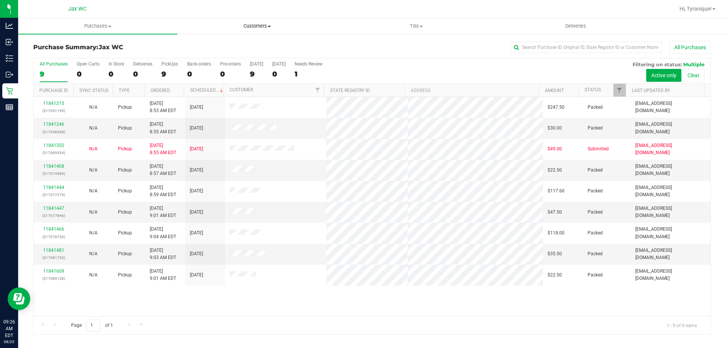
click at [262, 23] on span "Customers" at bounding box center [257, 26] width 158 height 7
click at [251, 42] on li "All customers" at bounding box center [256, 45] width 159 height 9
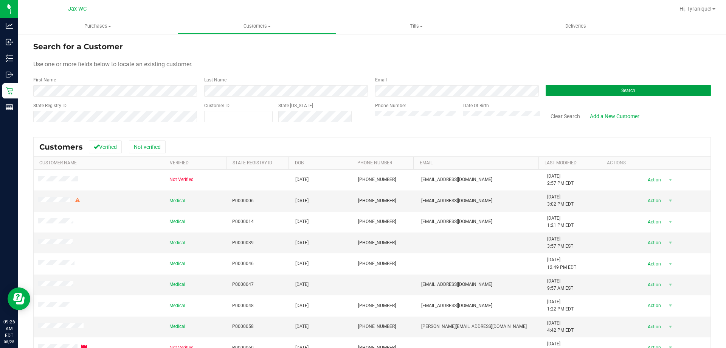
click at [591, 87] on button "Search" at bounding box center [628, 90] width 165 height 11
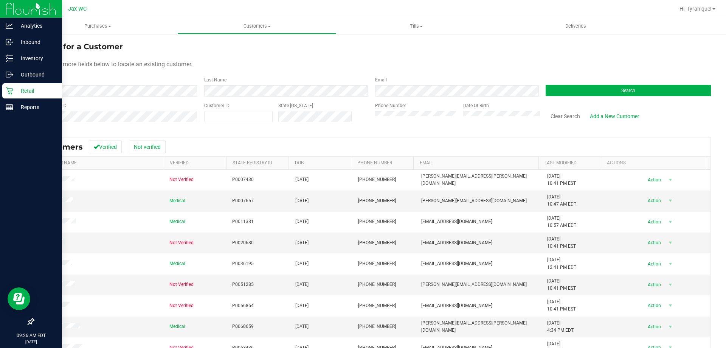
click at [10, 90] on icon at bounding box center [10, 91] width 8 height 8
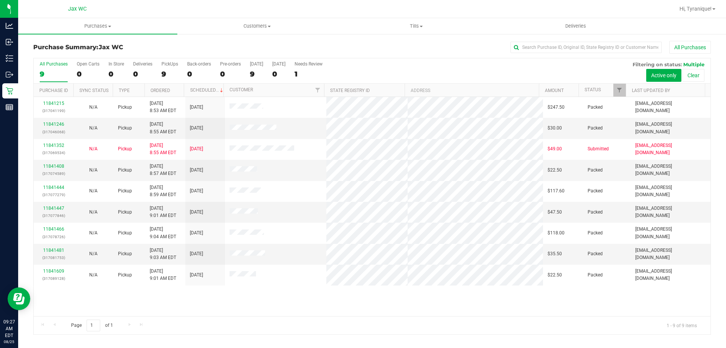
drag, startPoint x: 726, startPoint y: 172, endPoint x: 722, endPoint y: 159, distance: 13.7
click at [726, 163] on div "Purchase Summary: Jax WC All Purchases All Purchases 9 Open Carts 0 In Store 0 …" at bounding box center [372, 187] width 708 height 309
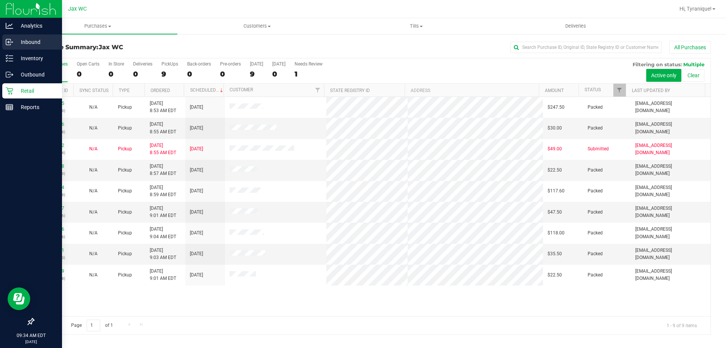
click at [24, 46] on p "Inbound" at bounding box center [35, 41] width 45 height 9
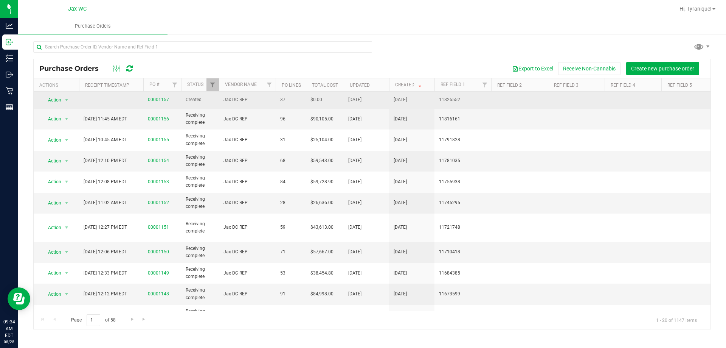
click at [166, 98] on link "00001157" at bounding box center [158, 99] width 21 height 5
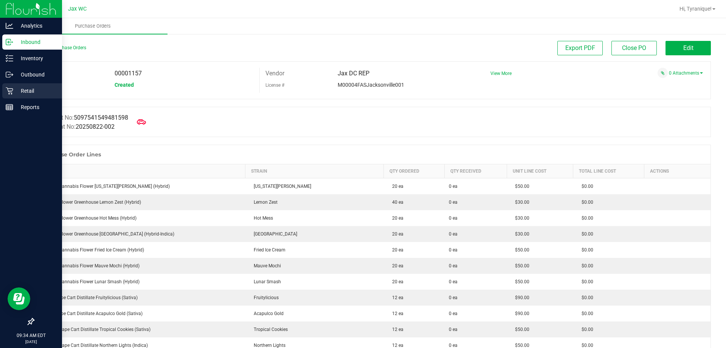
click at [35, 90] on p "Retail" at bounding box center [35, 90] width 45 height 9
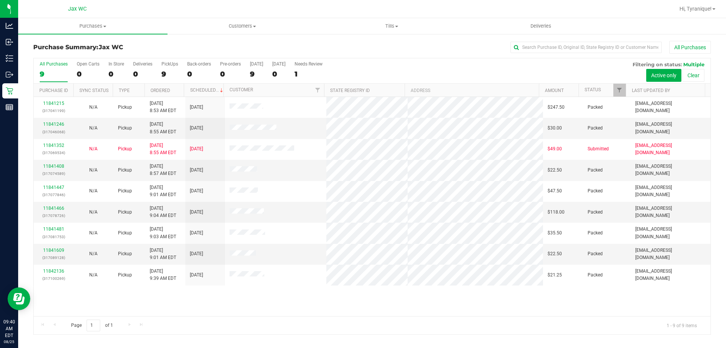
click at [396, 315] on div "11841215 (317041199) N/A Pickup 8/25/2025 8:53 AM EDT 8/25/2025 $247.50 Packed …" at bounding box center [372, 206] width 677 height 219
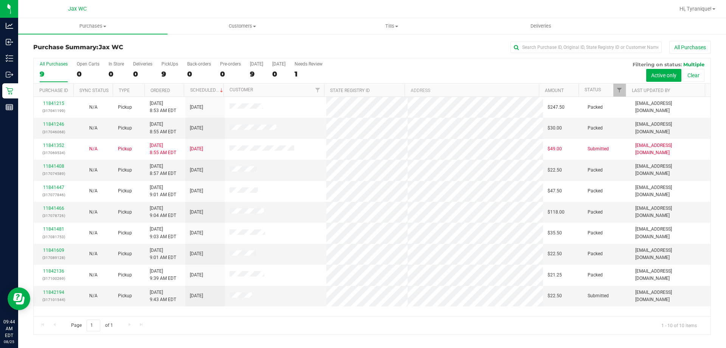
click at [399, 47] on div "All Purchases" at bounding box center [485, 47] width 452 height 13
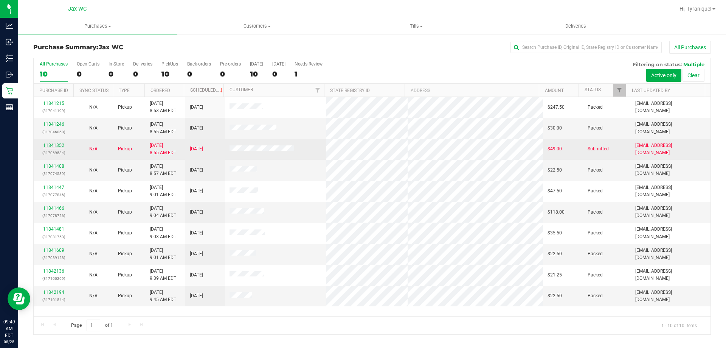
click at [52, 144] on link "11841352" at bounding box center [53, 145] width 21 height 5
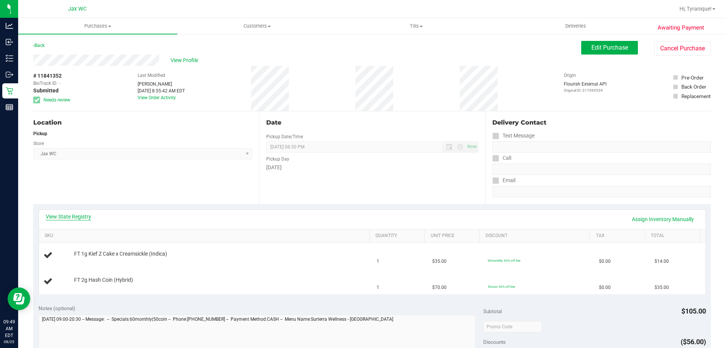
click at [83, 218] on link "View State Registry" at bounding box center [68, 217] width 45 height 8
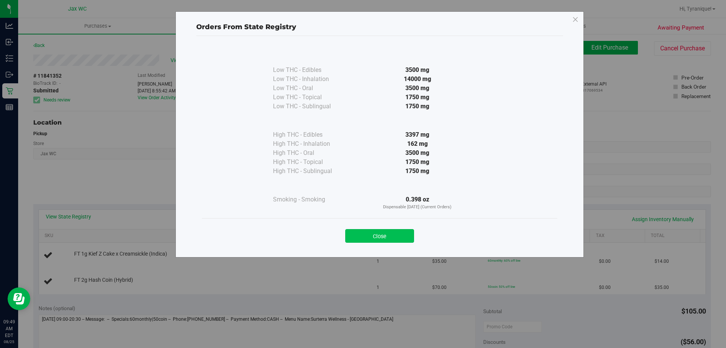
click at [391, 238] on button "Close" at bounding box center [379, 236] width 69 height 14
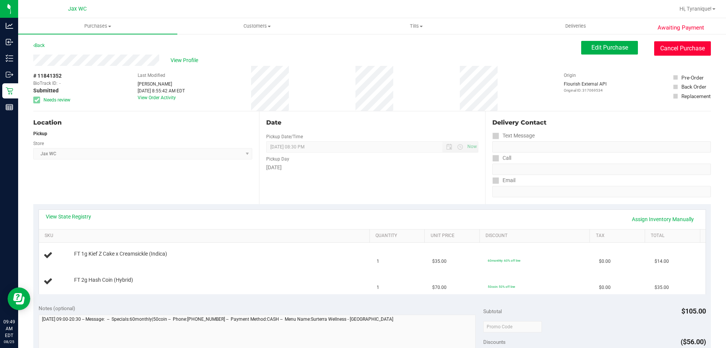
click at [654, 51] on button "Cancel Purchase" at bounding box center [682, 48] width 57 height 14
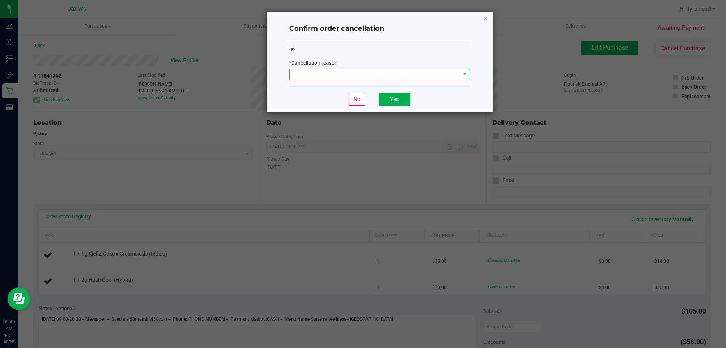
click at [392, 79] on span at bounding box center [375, 74] width 171 height 11
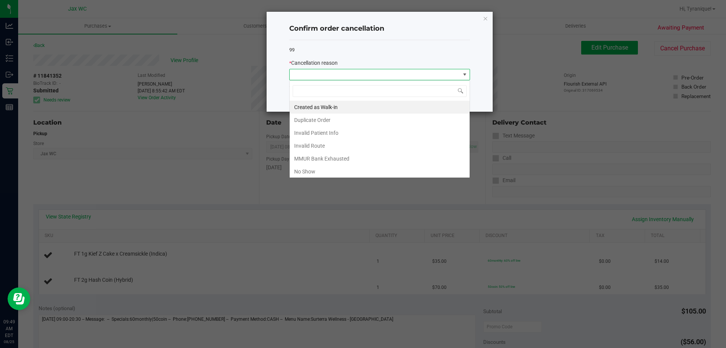
scroll to position [11, 181]
click at [329, 156] on li "MMUR Bank Exhausted" at bounding box center [380, 158] width 180 height 13
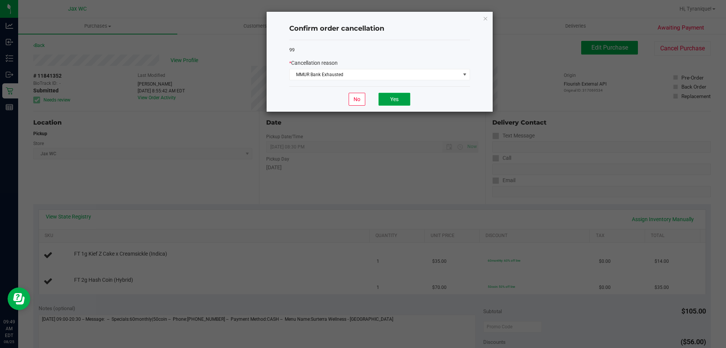
click at [394, 93] on button "Yes" at bounding box center [395, 99] width 32 height 13
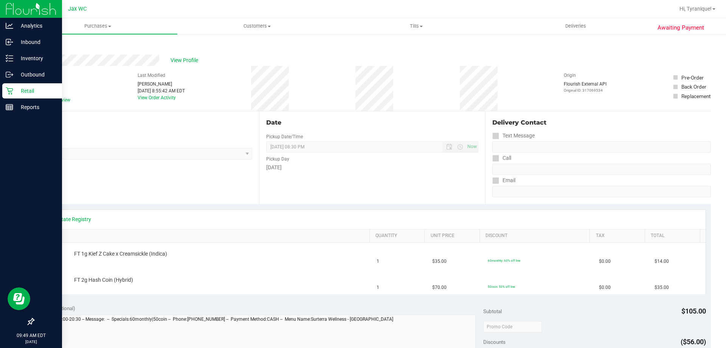
click at [11, 90] on icon at bounding box center [10, 91] width 8 height 8
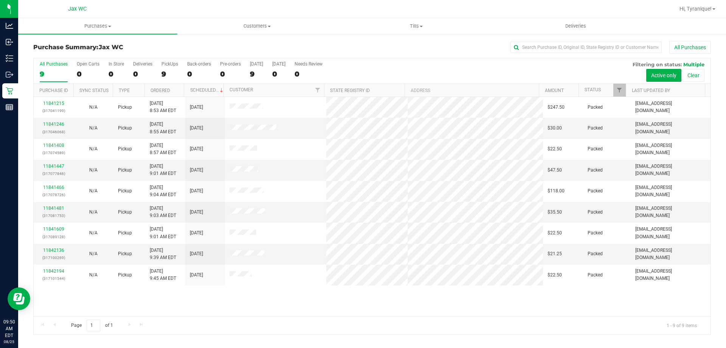
click at [291, 306] on div "11841215 (317041199) N/A Pickup [DATE] 8:53 AM EDT 8/25/2025 $247.50 Packed [EM…" at bounding box center [372, 206] width 677 height 219
click at [236, 42] on div "Purchase Summary: Jax WC All Purchases" at bounding box center [372, 49] width 678 height 17
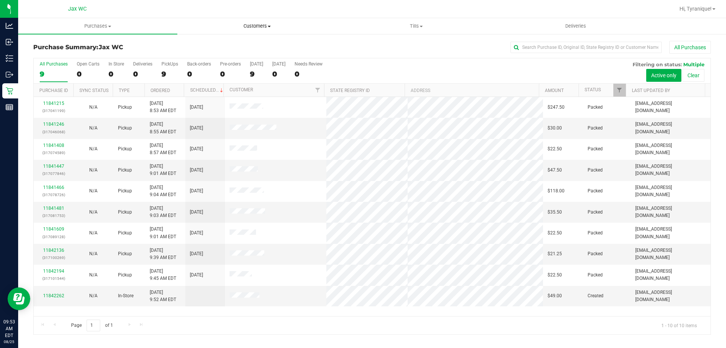
click at [262, 29] on span "Customers" at bounding box center [257, 26] width 158 height 7
click at [234, 48] on li "All customers" at bounding box center [256, 45] width 159 height 9
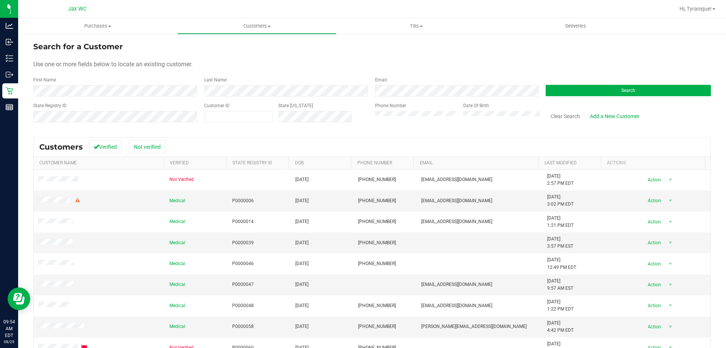
click at [116, 85] on div "First Name" at bounding box center [115, 86] width 165 height 20
click at [570, 91] on button "Search" at bounding box center [628, 90] width 165 height 11
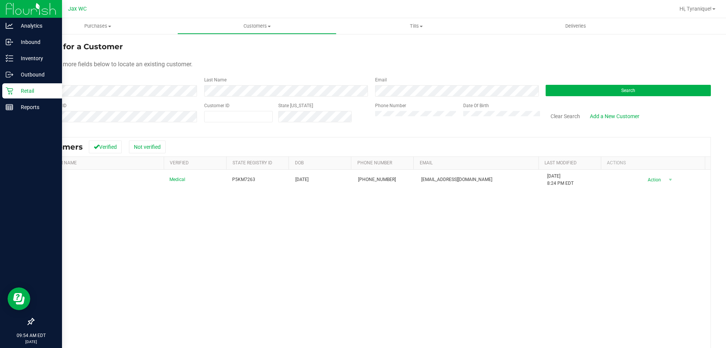
click at [2, 91] on link "Retail" at bounding box center [31, 91] width 62 height 16
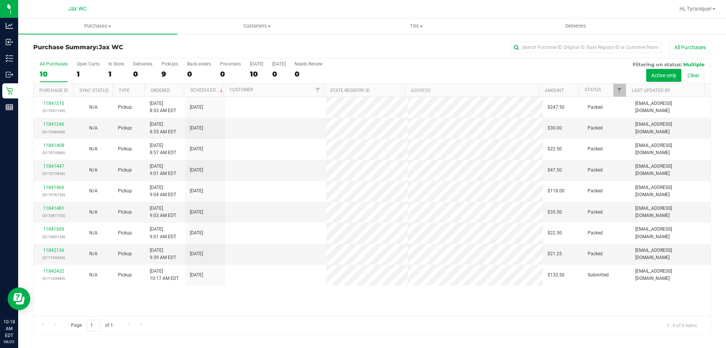
click at [363, 312] on div "11841215 (317041199) N/A Pickup 8/25/2025 8:53 AM EDT 8/25/2025 $247.50 Packed …" at bounding box center [372, 206] width 677 height 219
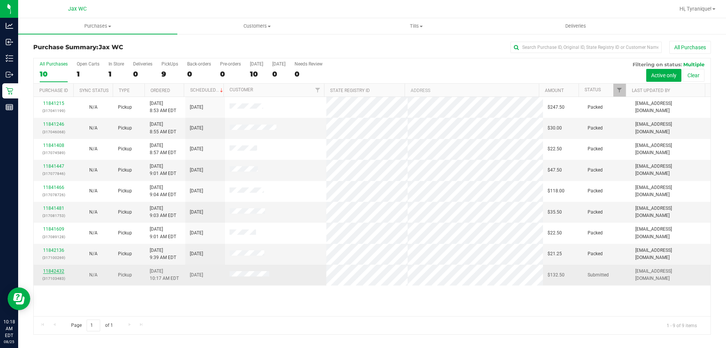
click at [59, 270] on link "11842432" at bounding box center [53, 270] width 21 height 5
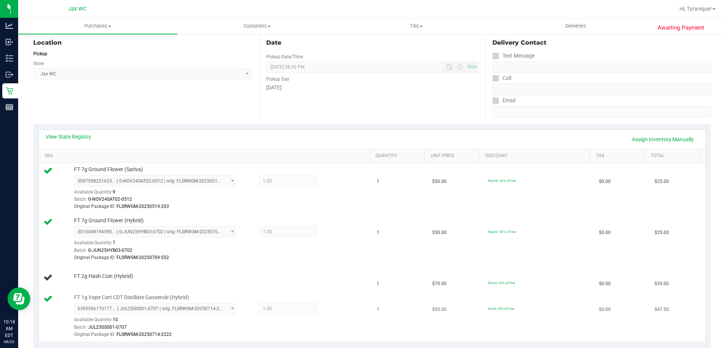
scroll to position [189, 0]
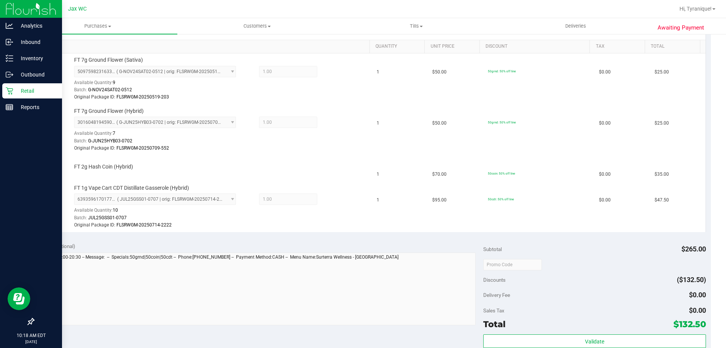
click at [15, 91] on p "Retail" at bounding box center [35, 90] width 45 height 9
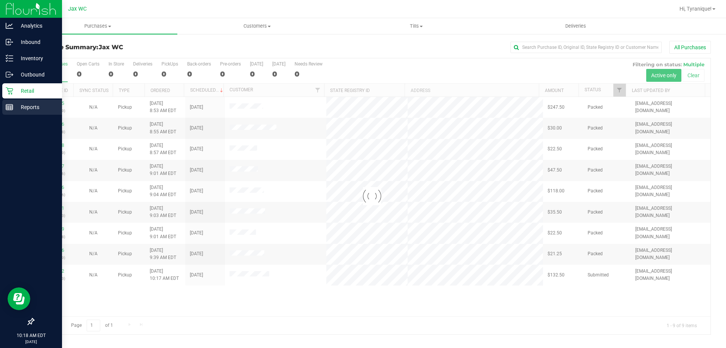
click at [17, 107] on p "Reports" at bounding box center [35, 106] width 45 height 9
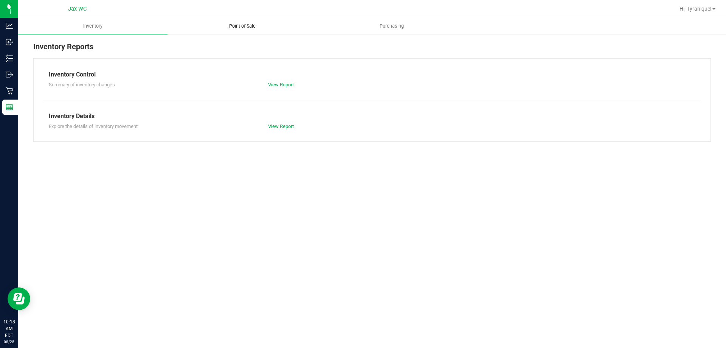
click at [239, 28] on span "Point of Sale" at bounding box center [242, 26] width 47 height 7
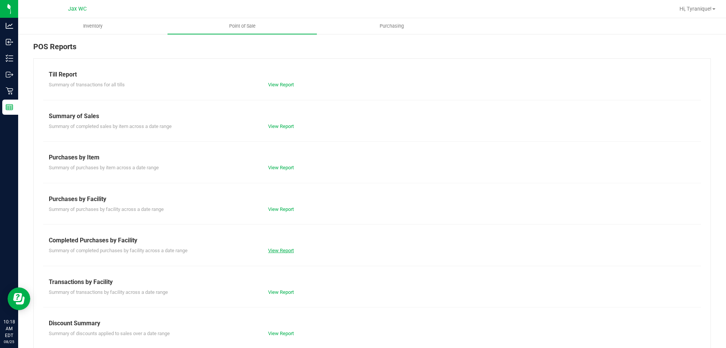
click at [291, 248] on link "View Report" at bounding box center [281, 250] width 26 height 6
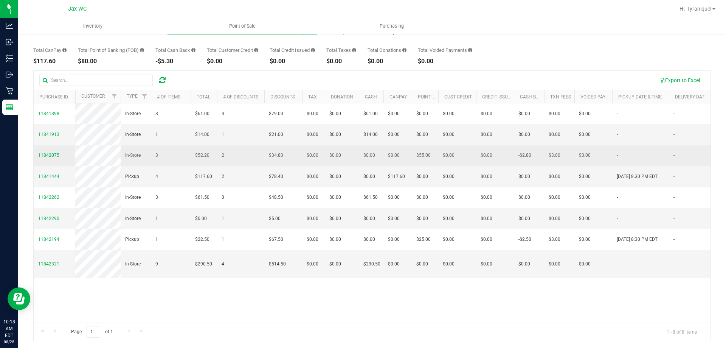
scroll to position [57, 0]
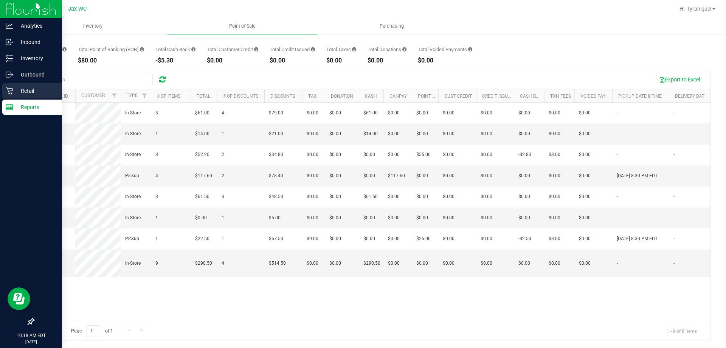
click at [15, 90] on p "Retail" at bounding box center [35, 90] width 45 height 9
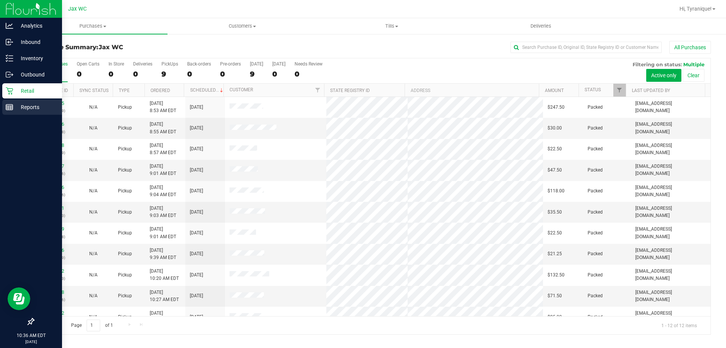
click at [19, 108] on p "Reports" at bounding box center [35, 106] width 45 height 9
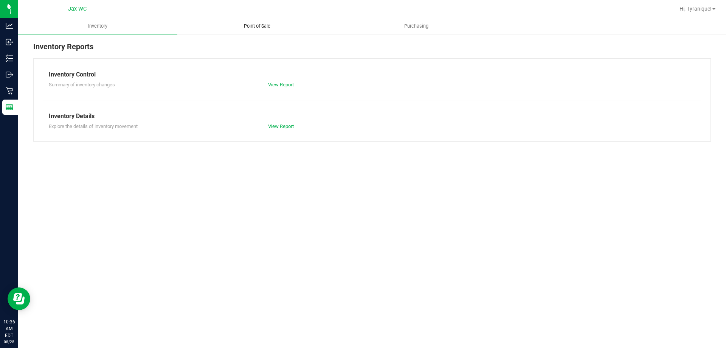
click at [262, 27] on span "Point of Sale" at bounding box center [257, 26] width 47 height 7
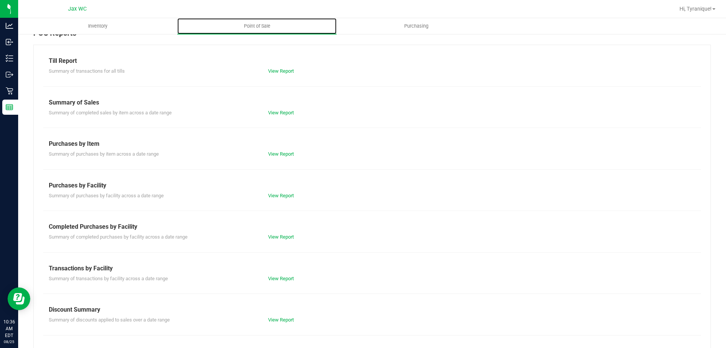
scroll to position [38, 0]
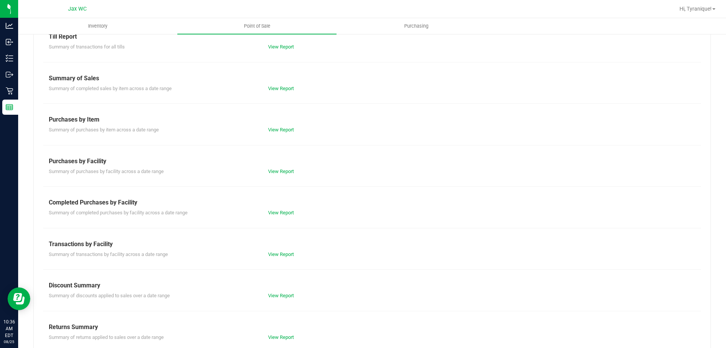
click at [287, 220] on div "Till Report Summary of transactions for all tills View Report Summary of Sales …" at bounding box center [372, 186] width 678 height 332
click at [289, 211] on link "View Report" at bounding box center [281, 213] width 26 height 6
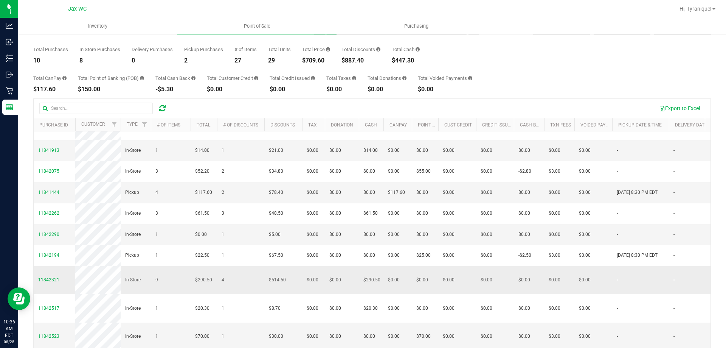
scroll to position [57, 0]
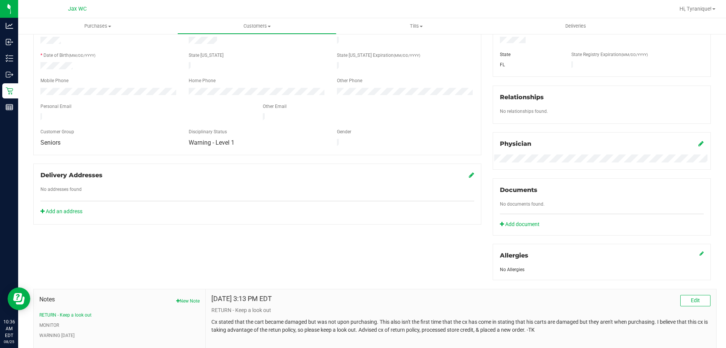
scroll to position [199, 0]
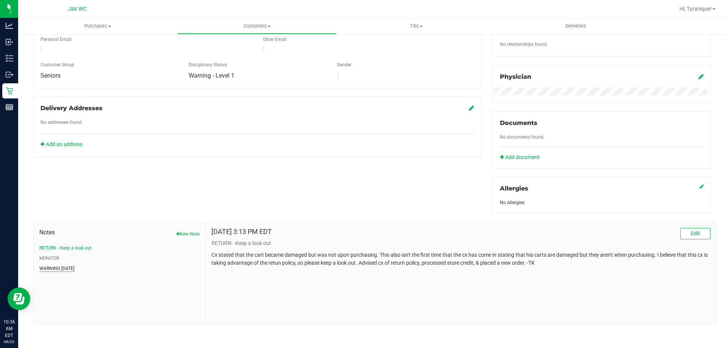
click at [71, 269] on button "WARNING 6.13.24" at bounding box center [56, 268] width 35 height 7
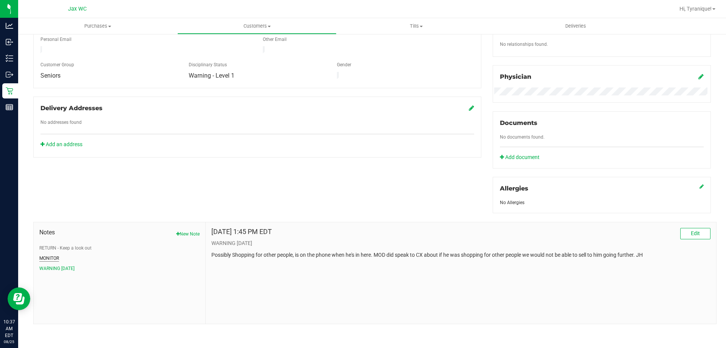
click at [56, 255] on button "MONITOR" at bounding box center [49, 258] width 20 height 7
click at [80, 249] on button "RETURN - Keep a look out" at bounding box center [65, 247] width 52 height 7
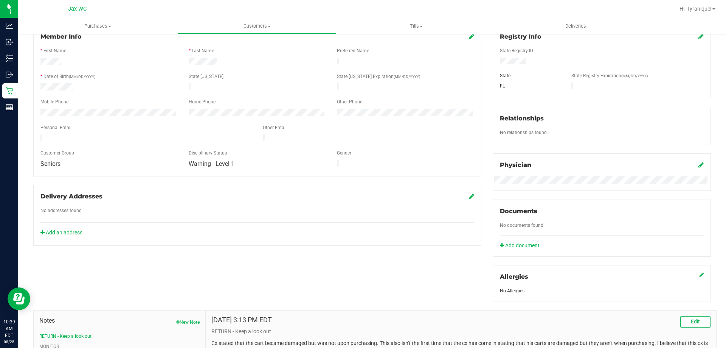
scroll to position [0, 0]
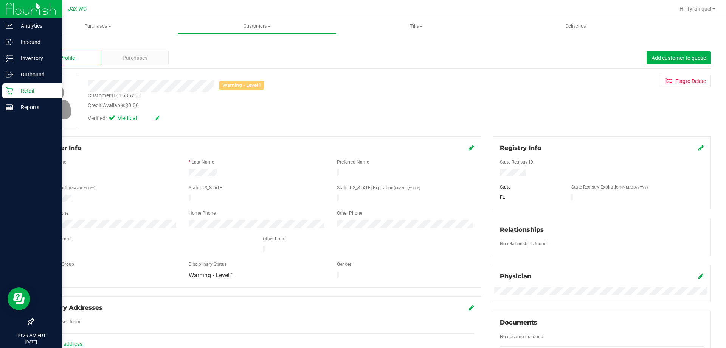
click at [11, 85] on div "Retail" at bounding box center [32, 90] width 60 height 15
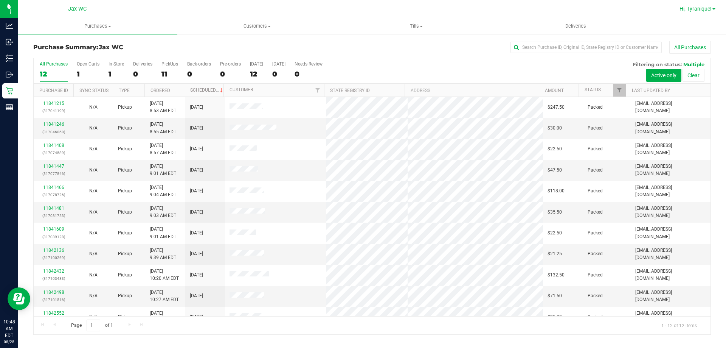
click at [693, 7] on span "Hi, Tyranique!" at bounding box center [696, 9] width 32 height 6
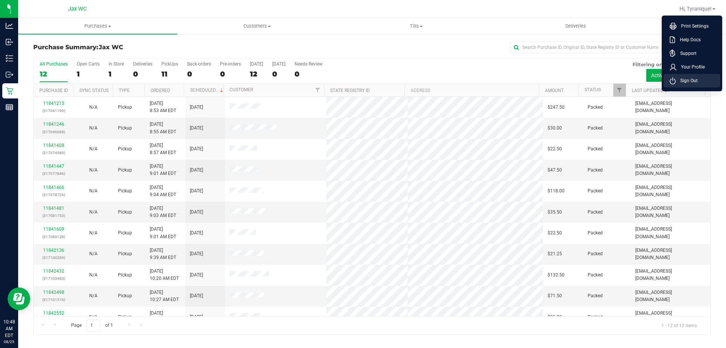
click at [690, 78] on span "Sign Out" at bounding box center [687, 81] width 22 height 8
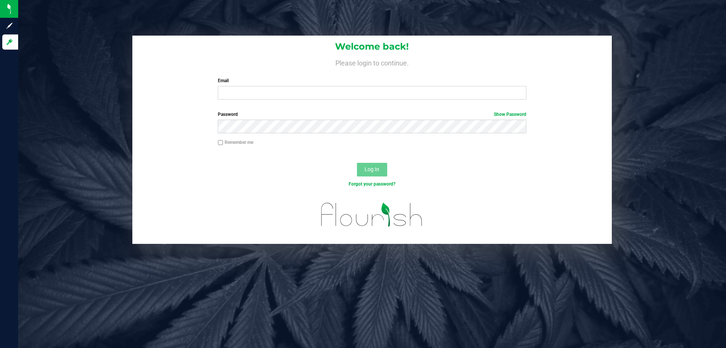
click at [250, 262] on div "Welcome back! Please login to continue. Email Required Please format your email…" at bounding box center [372, 174] width 708 height 348
click at [373, 96] on input "Email" at bounding box center [372, 93] width 308 height 14
type input "kwhitehead@liveparallel.com"
click at [357, 163] on button "Log In" at bounding box center [372, 170] width 30 height 14
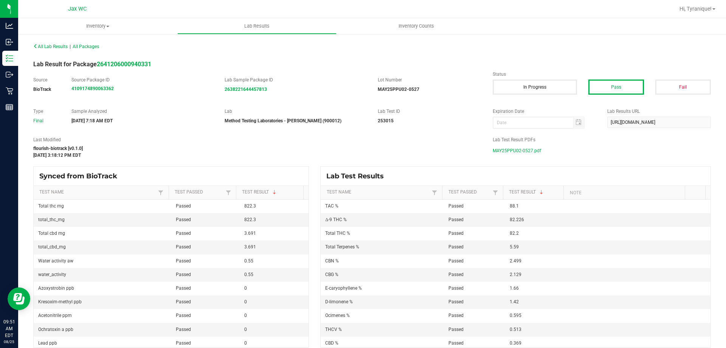
click at [527, 148] on span "MAY25PPU02-0527.pdf" at bounding box center [517, 150] width 48 height 11
click at [513, 151] on span "FEB25KMT01-0221.pdf" at bounding box center [517, 150] width 48 height 11
click at [506, 149] on span "JAN25BLO01-0701.pdf" at bounding box center [516, 150] width 47 height 11
click at [498, 154] on span "JAN25BBC01-0217.pdf" at bounding box center [517, 150] width 48 height 11
click at [498, 150] on span "APR25MAW01-0430.pdf" at bounding box center [518, 150] width 50 height 11
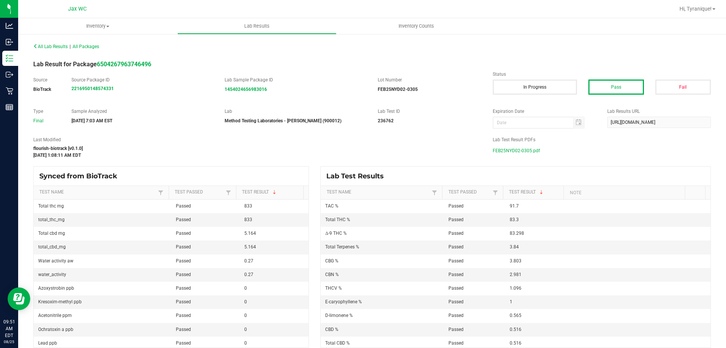
click at [515, 151] on span "FEB25NYD02-0305.pdf" at bounding box center [516, 150] width 47 height 11
click at [523, 150] on span "NOV24GSC01-0116.pdf" at bounding box center [517, 150] width 48 height 11
click at [498, 152] on span "MAR25BNK01-0625.pdf" at bounding box center [517, 150] width 49 height 11
click at [520, 150] on span "FEB25LYD01-0319.pdf" at bounding box center [516, 150] width 46 height 11
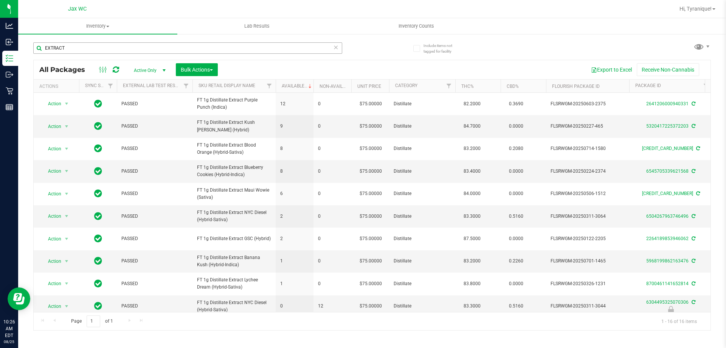
scroll to position [38, 0]
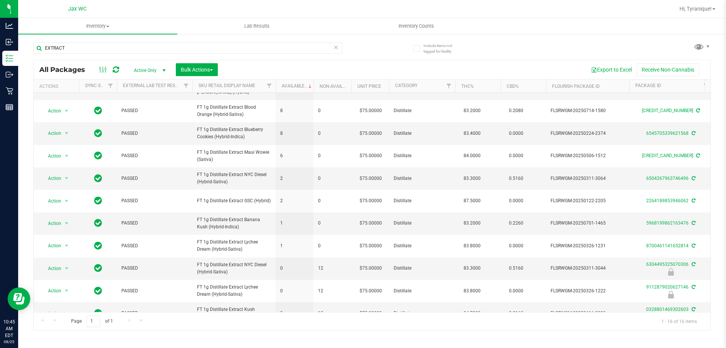
click at [336, 48] on icon at bounding box center [335, 46] width 5 height 9
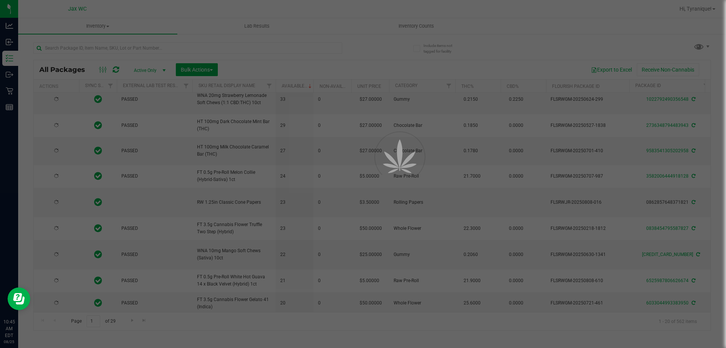
type input "[DATE]"
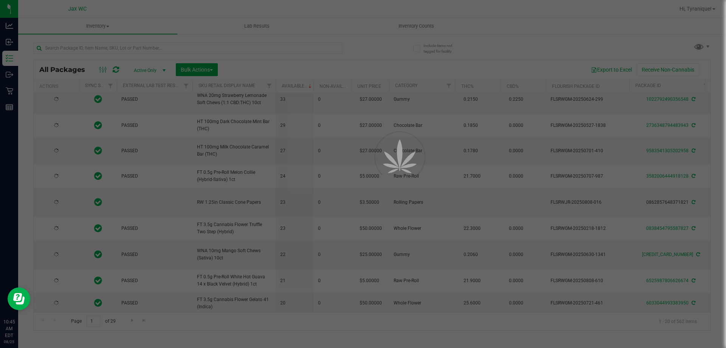
type input "[DATE]"
